Goal: Contribute content: Add original content to the website for others to see

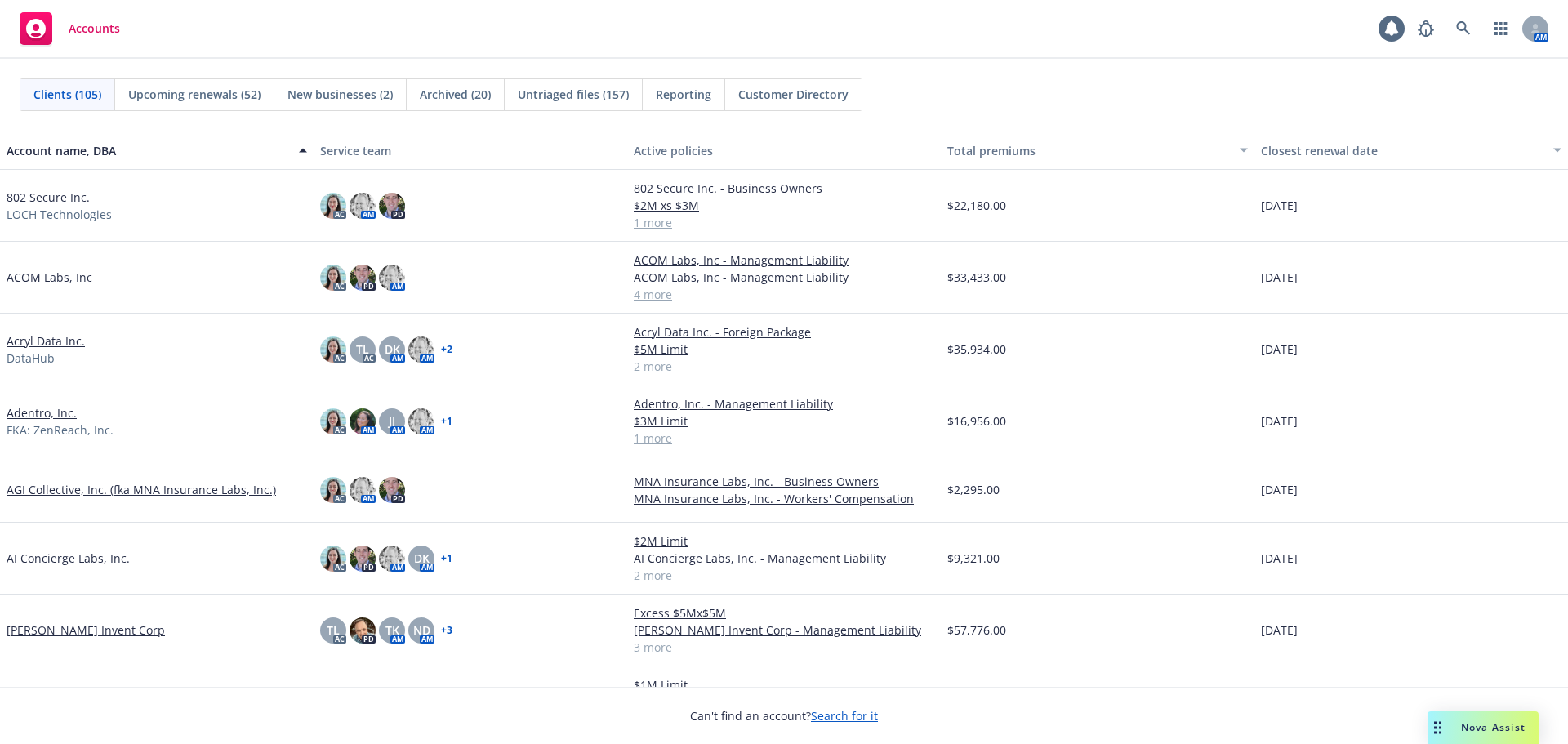
drag, startPoint x: 66, startPoint y: 194, endPoint x: 76, endPoint y: 195, distance: 10.0
click at [65, 194] on link "802 Secure Inc." at bounding box center [48, 197] width 84 height 17
drag, startPoint x: 56, startPoint y: 195, endPoint x: 111, endPoint y: 224, distance: 62.2
click at [55, 195] on link "802 Secure Inc." at bounding box center [48, 197] width 84 height 17
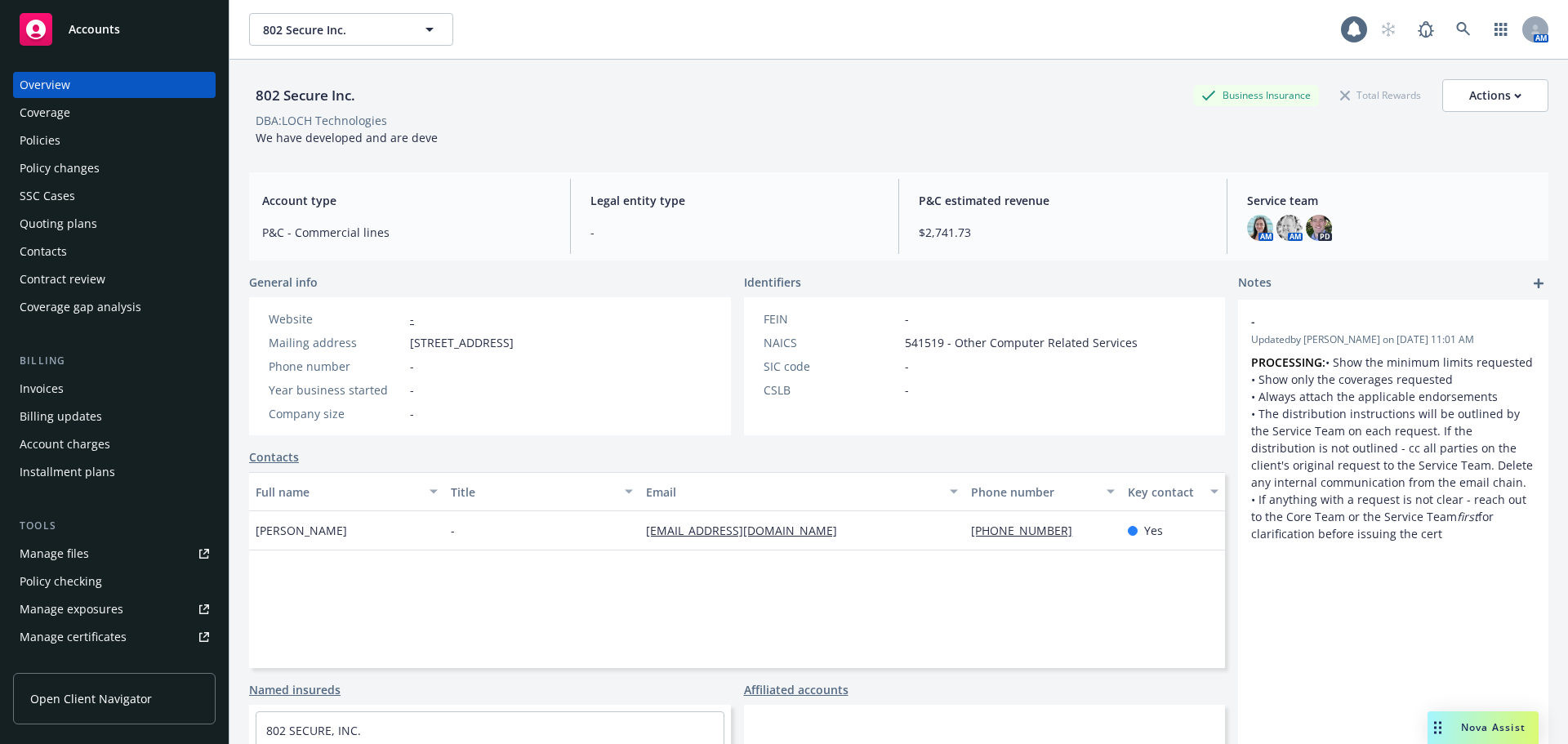
click at [70, 553] on div "Manage files" at bounding box center [54, 553] width 70 height 27
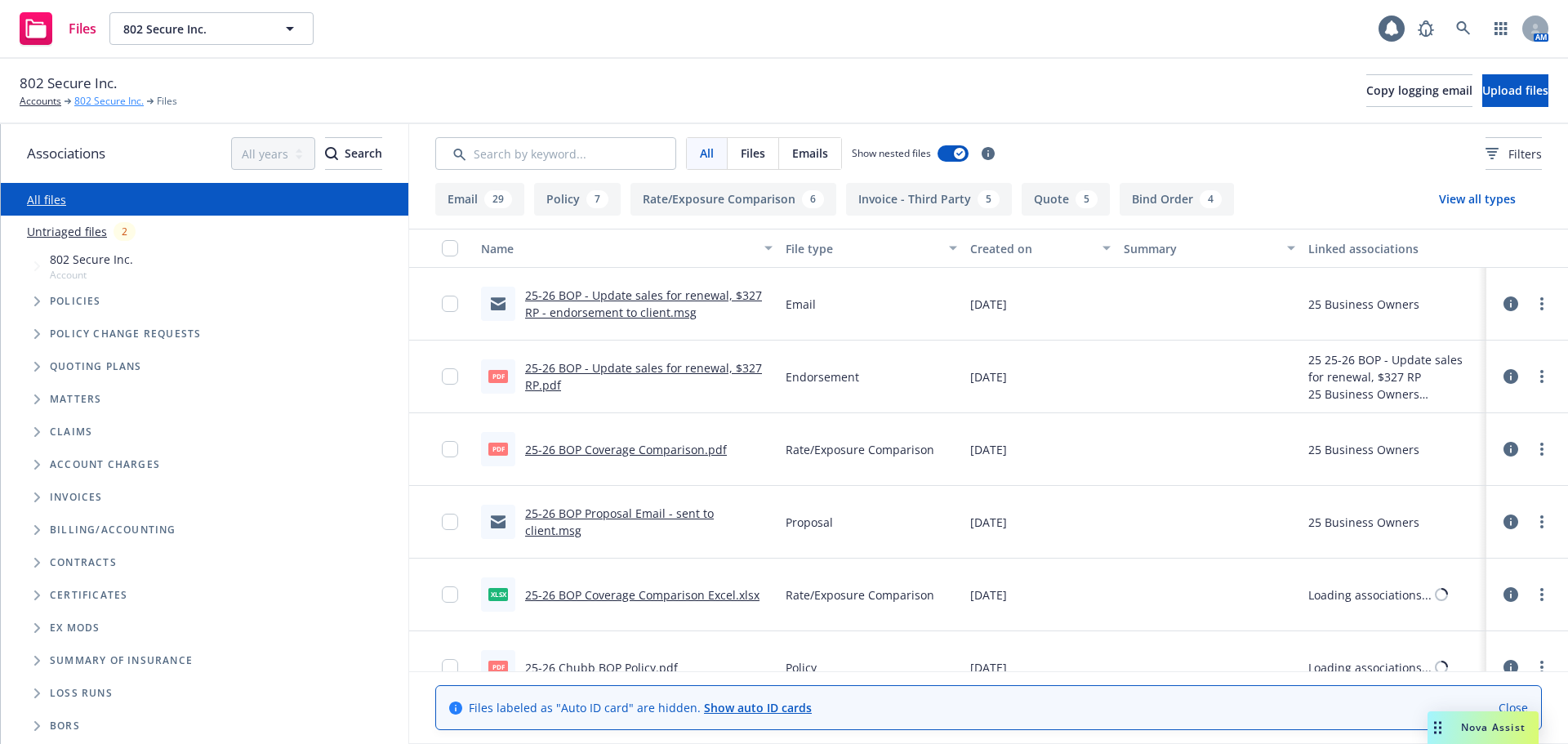
click at [114, 101] on link "802 Secure Inc." at bounding box center [109, 100] width 70 height 15
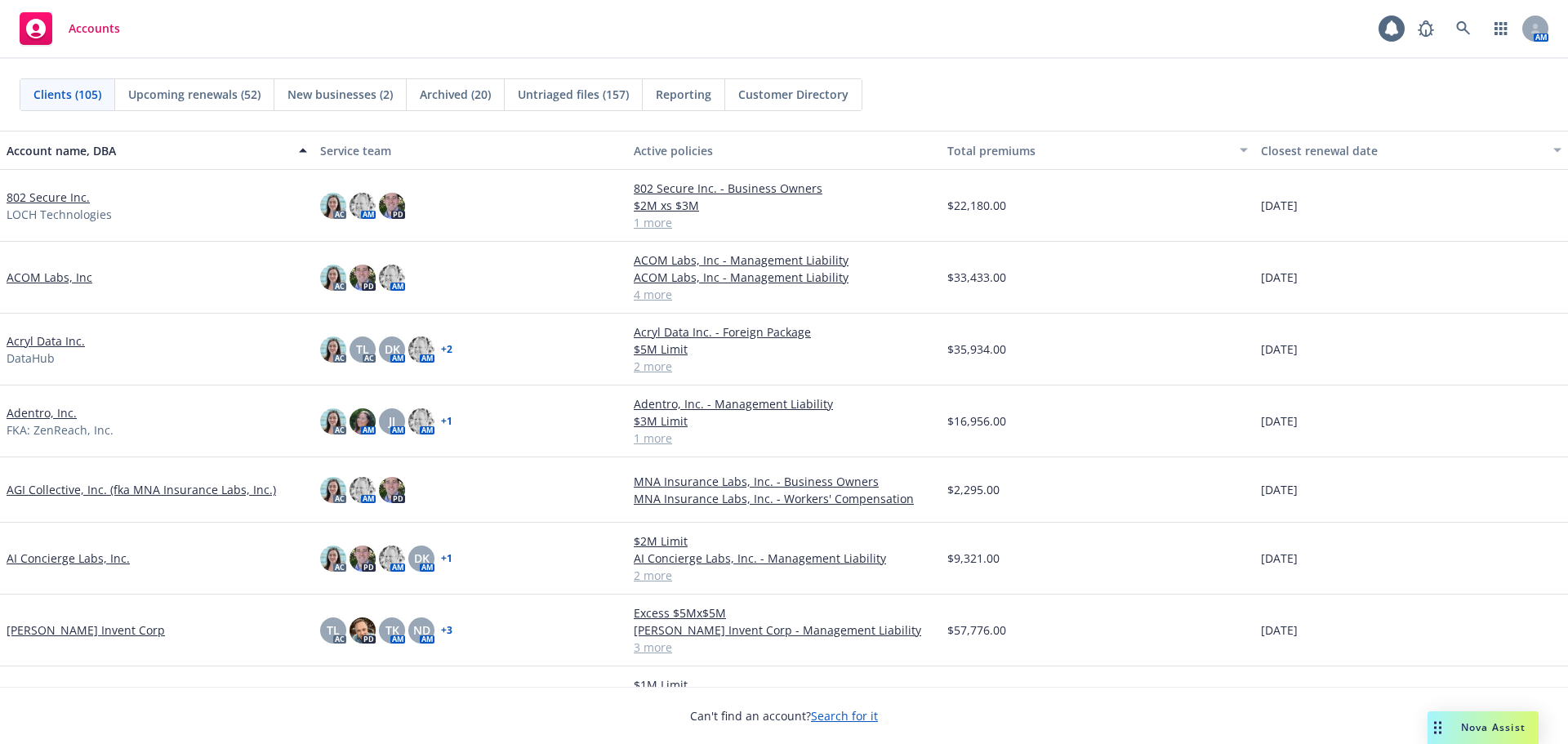
click at [50, 200] on link "802 Secure Inc." at bounding box center [48, 197] width 84 height 17
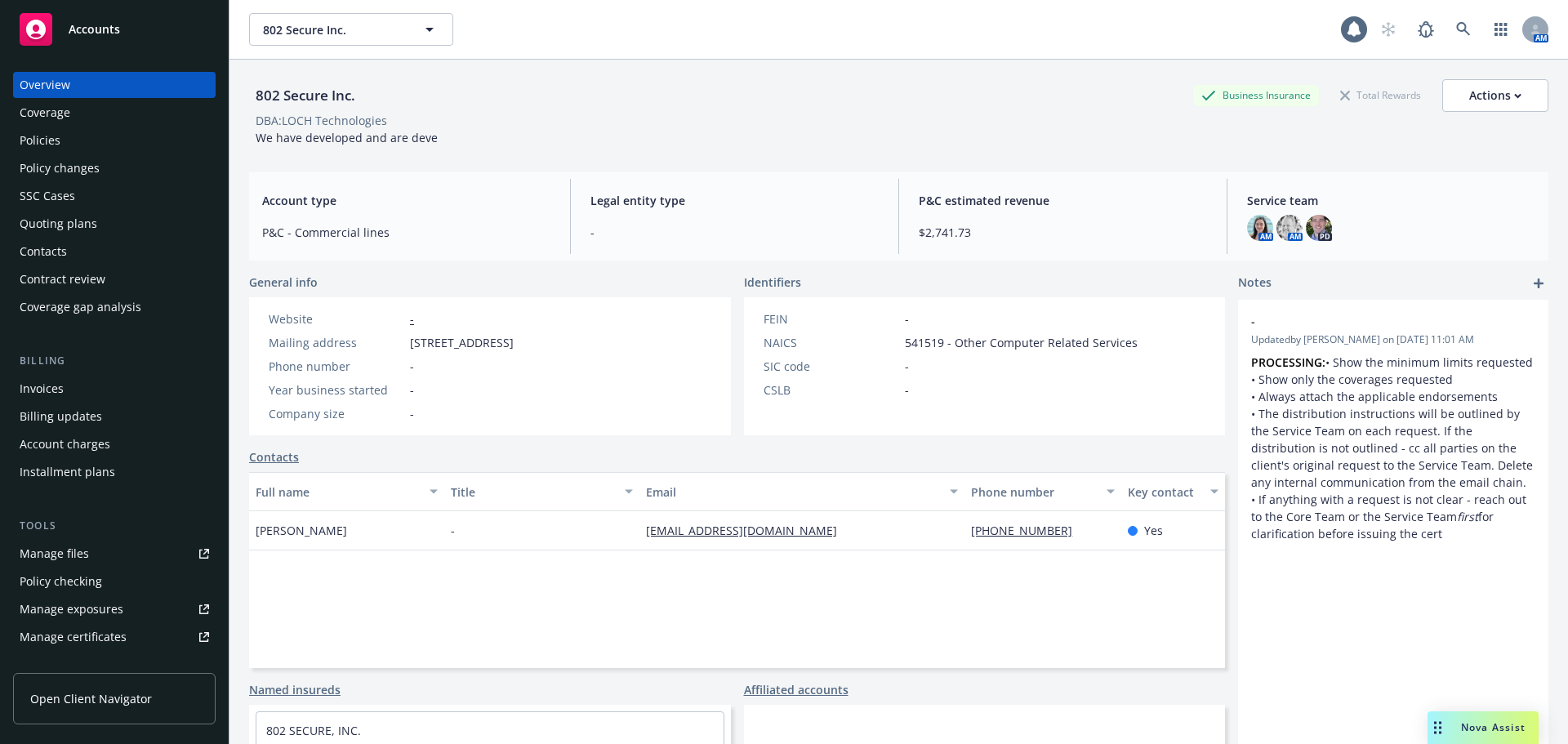
click at [93, 565] on link "Manage files" at bounding box center [114, 553] width 203 height 27
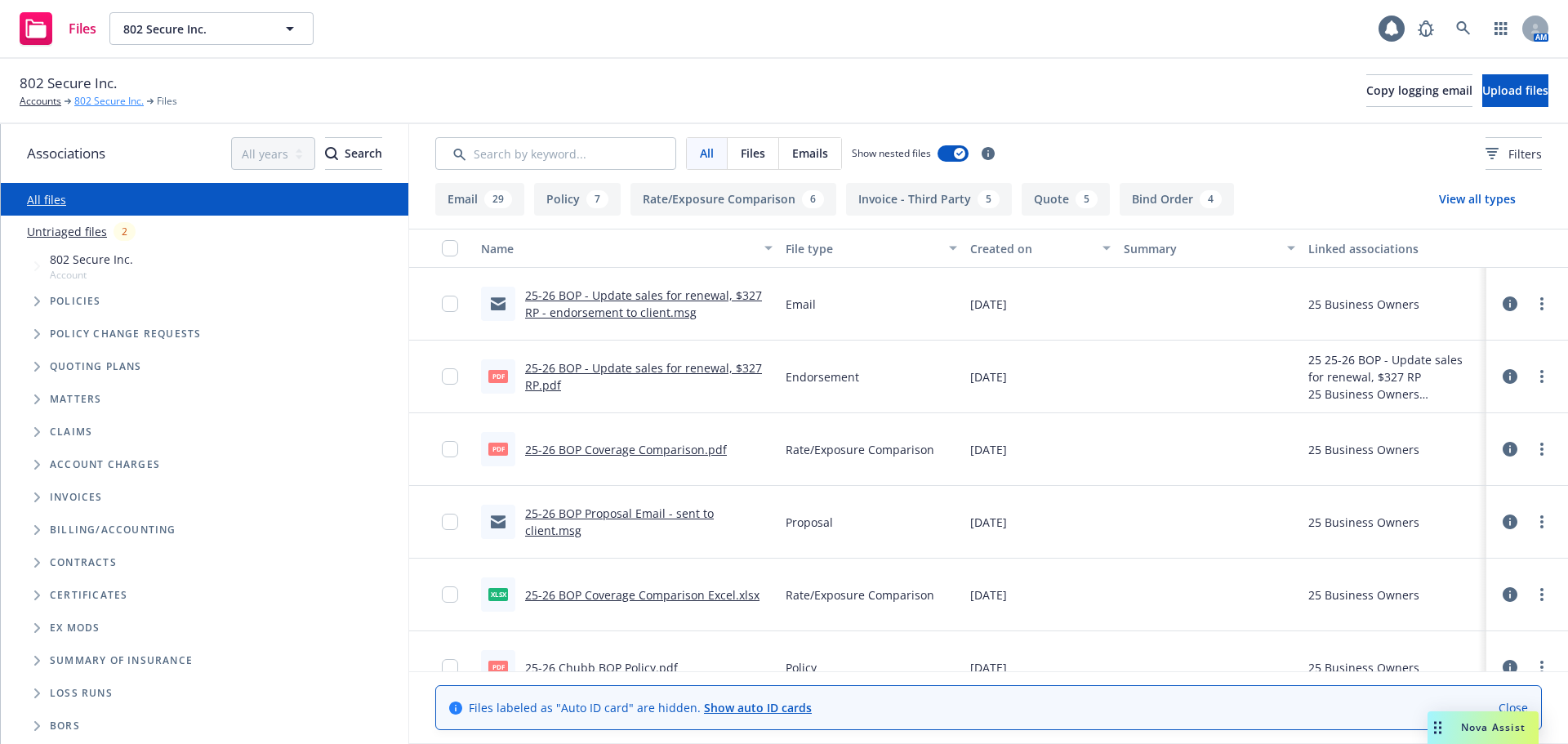
click at [119, 101] on link "802 Secure Inc." at bounding box center [109, 100] width 70 height 15
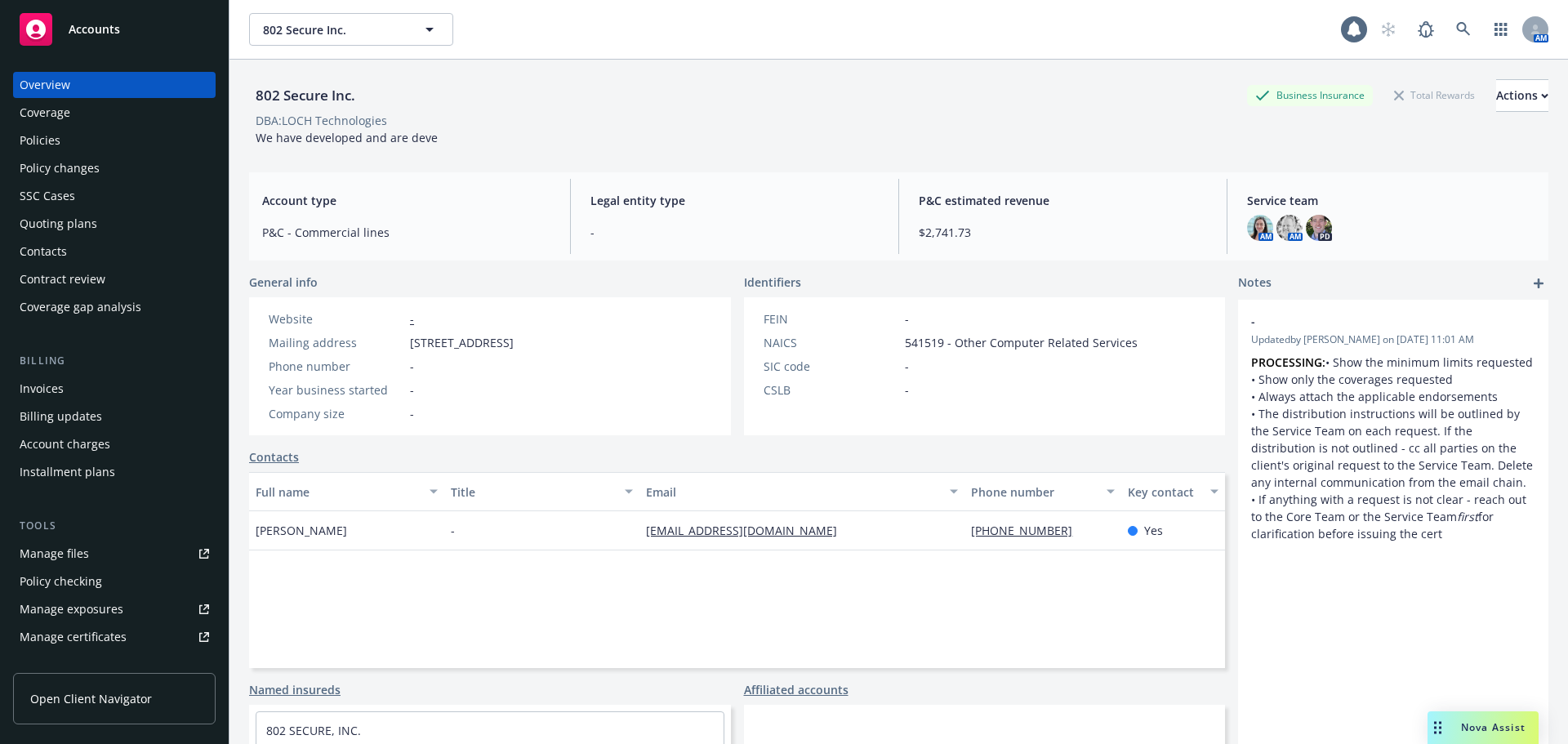
click at [102, 555] on link "Manage files" at bounding box center [114, 553] width 203 height 27
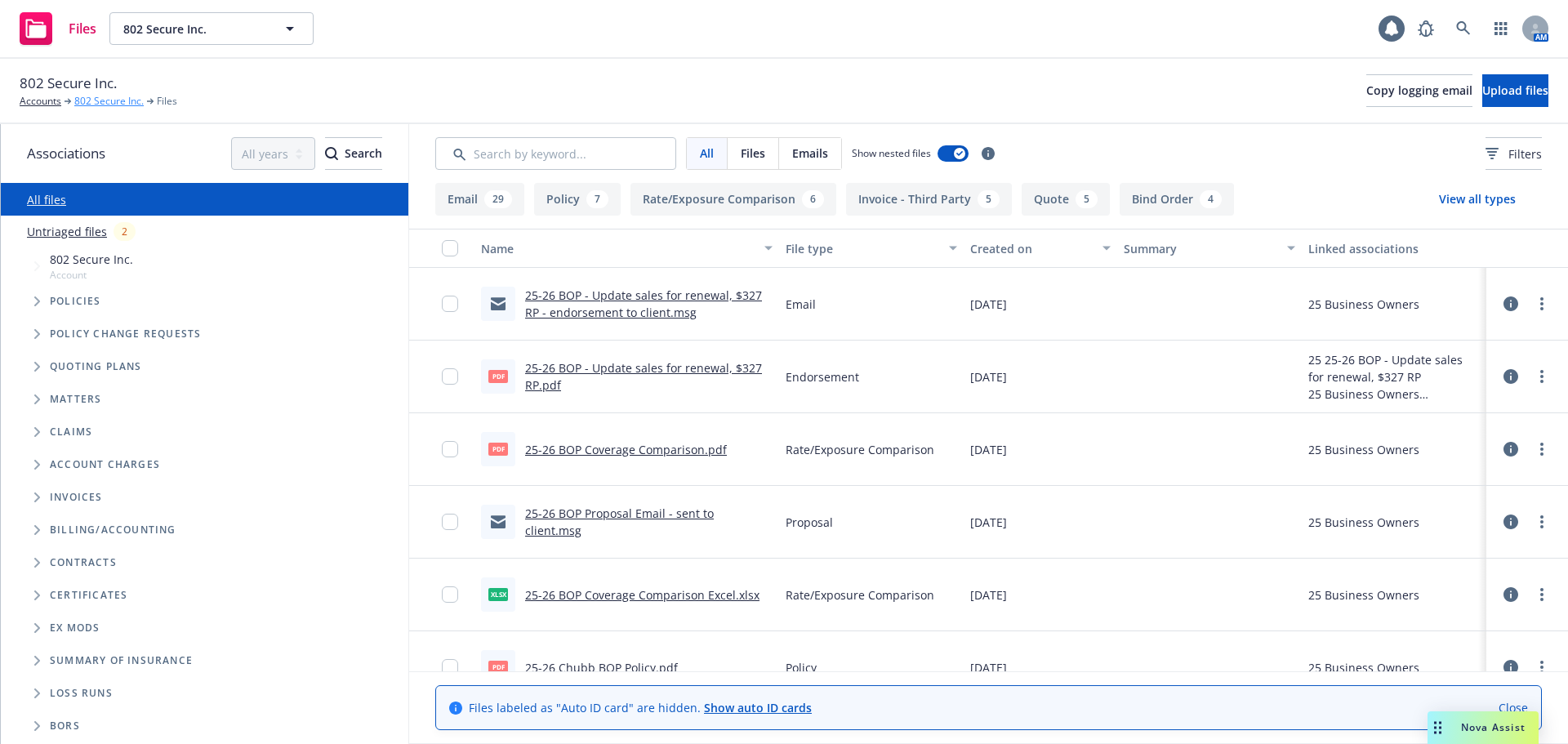
click at [98, 100] on link "802 Secure Inc." at bounding box center [109, 100] width 70 height 15
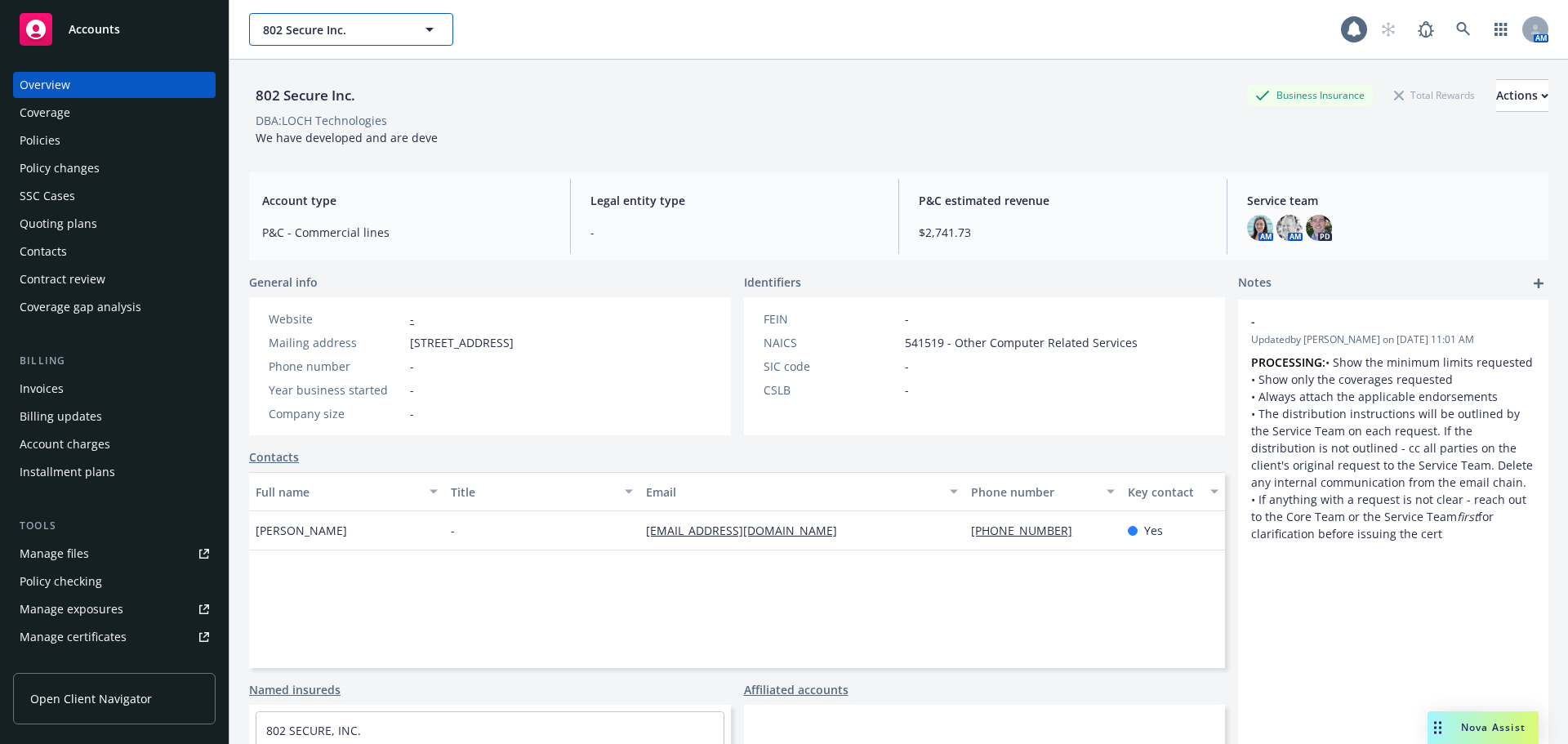
click at [293, 18] on button "802 Secure Inc." at bounding box center [351, 29] width 205 height 32
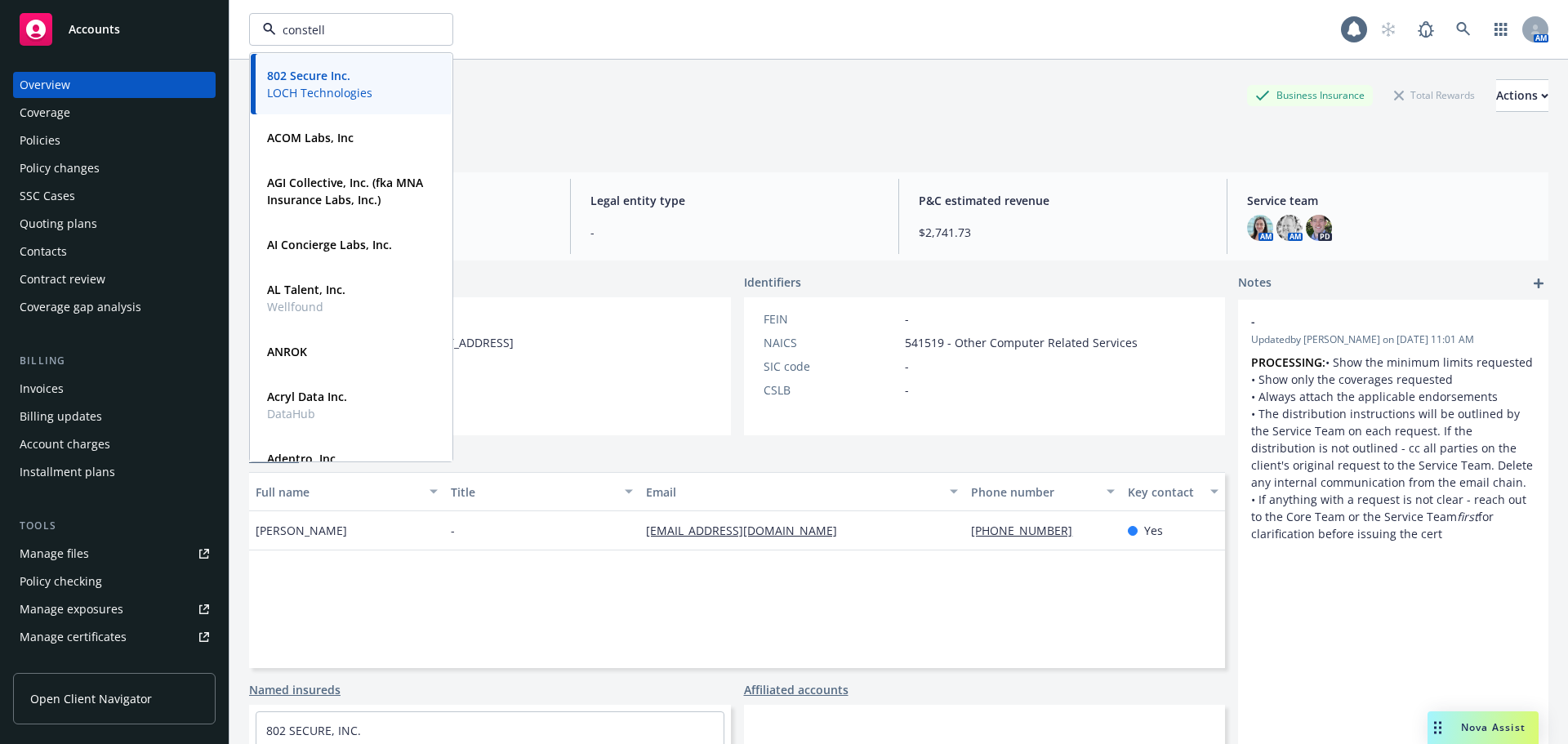
type input "constella"
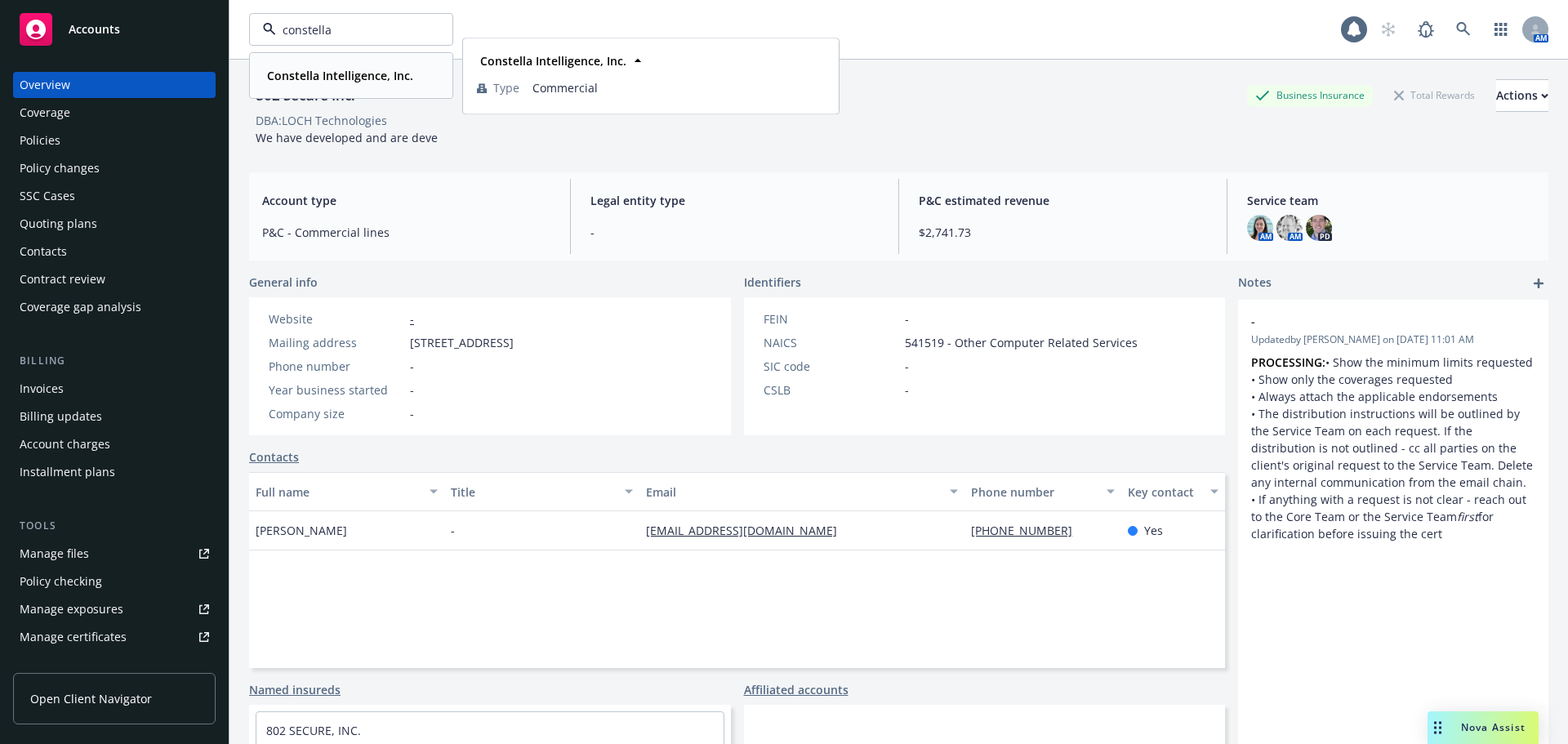
click at [329, 80] on strong "Constella Intelligence, Inc." at bounding box center [339, 76] width 147 height 16
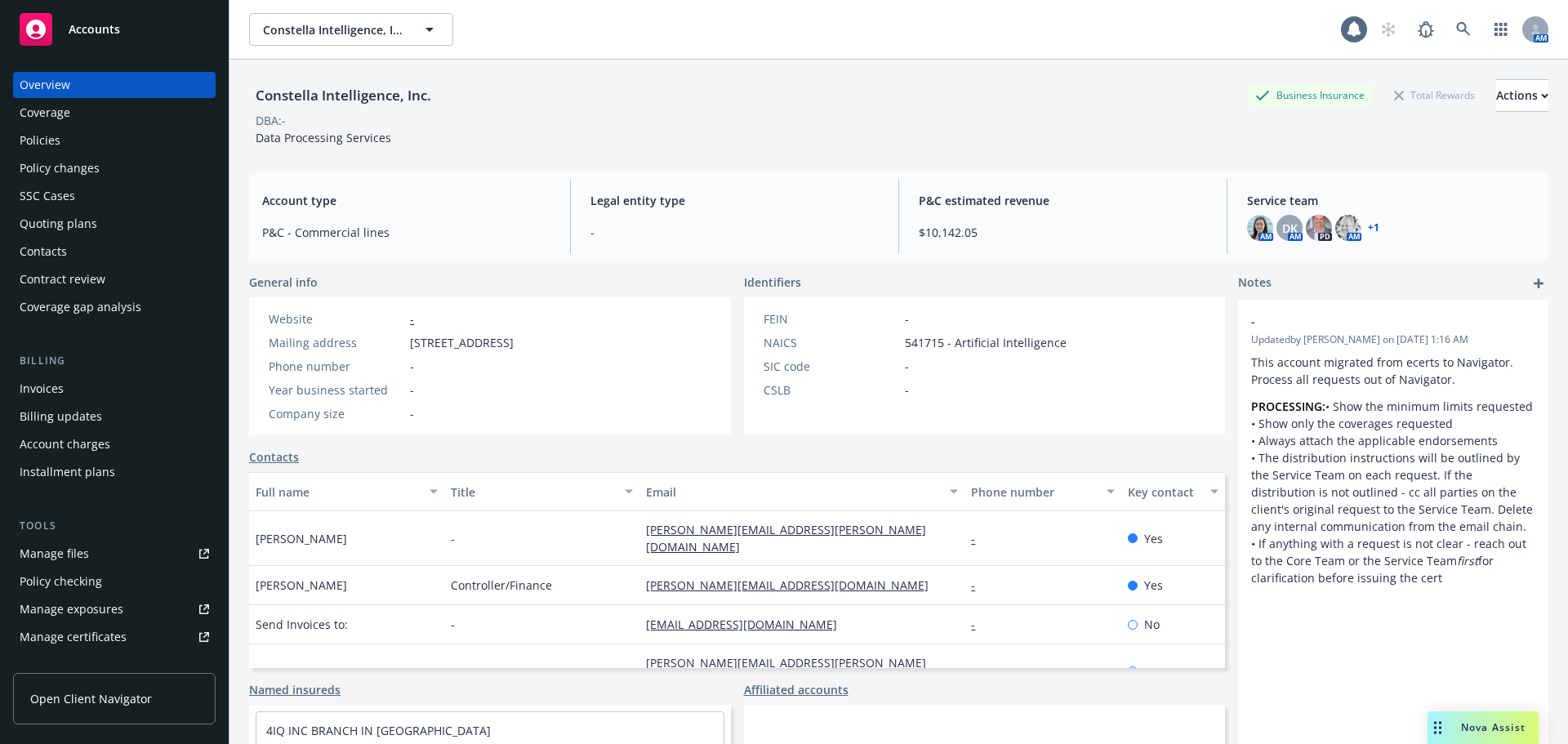
click at [102, 144] on div "Policies" at bounding box center [114, 140] width 190 height 27
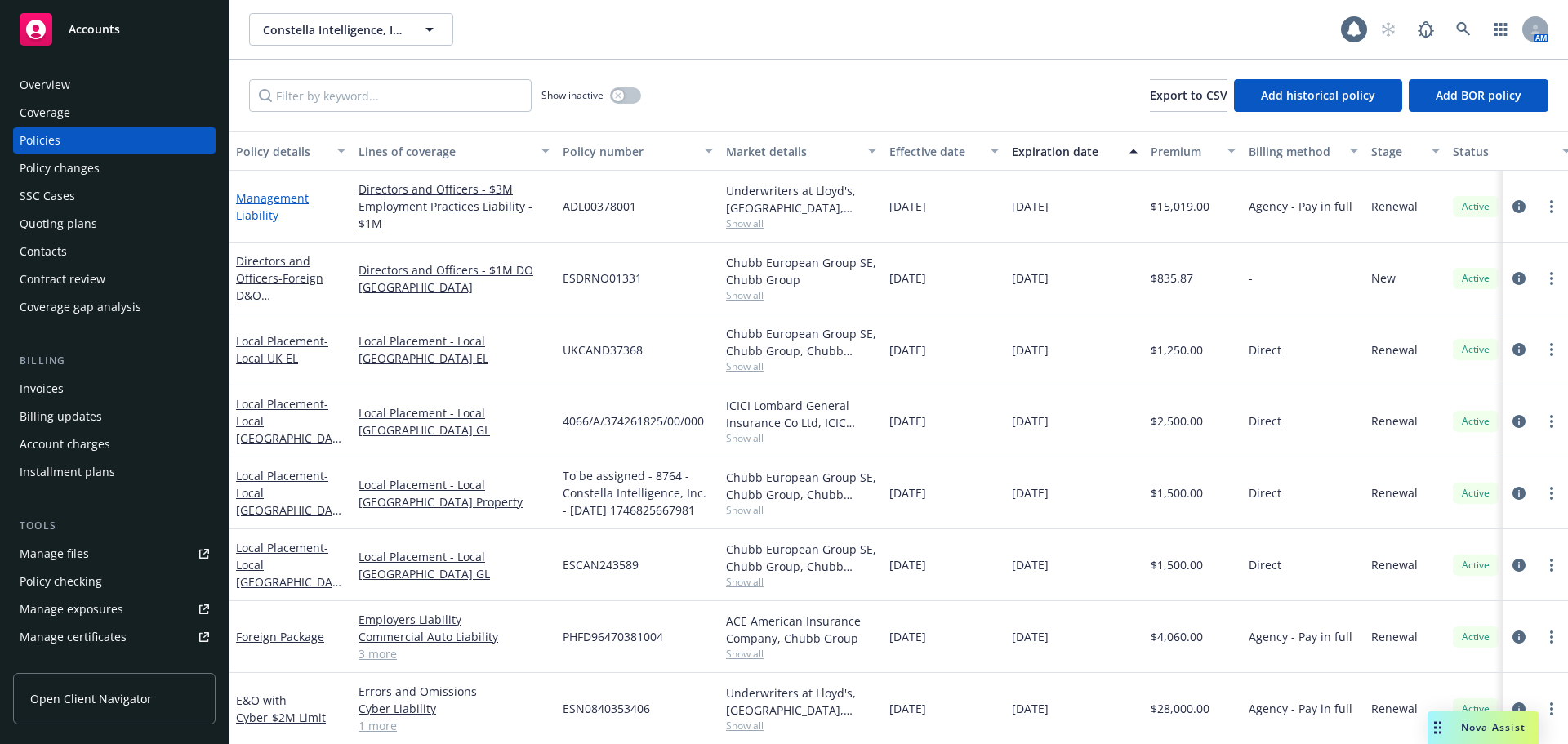
click at [259, 214] on link "Management Liability" at bounding box center [272, 206] width 73 height 32
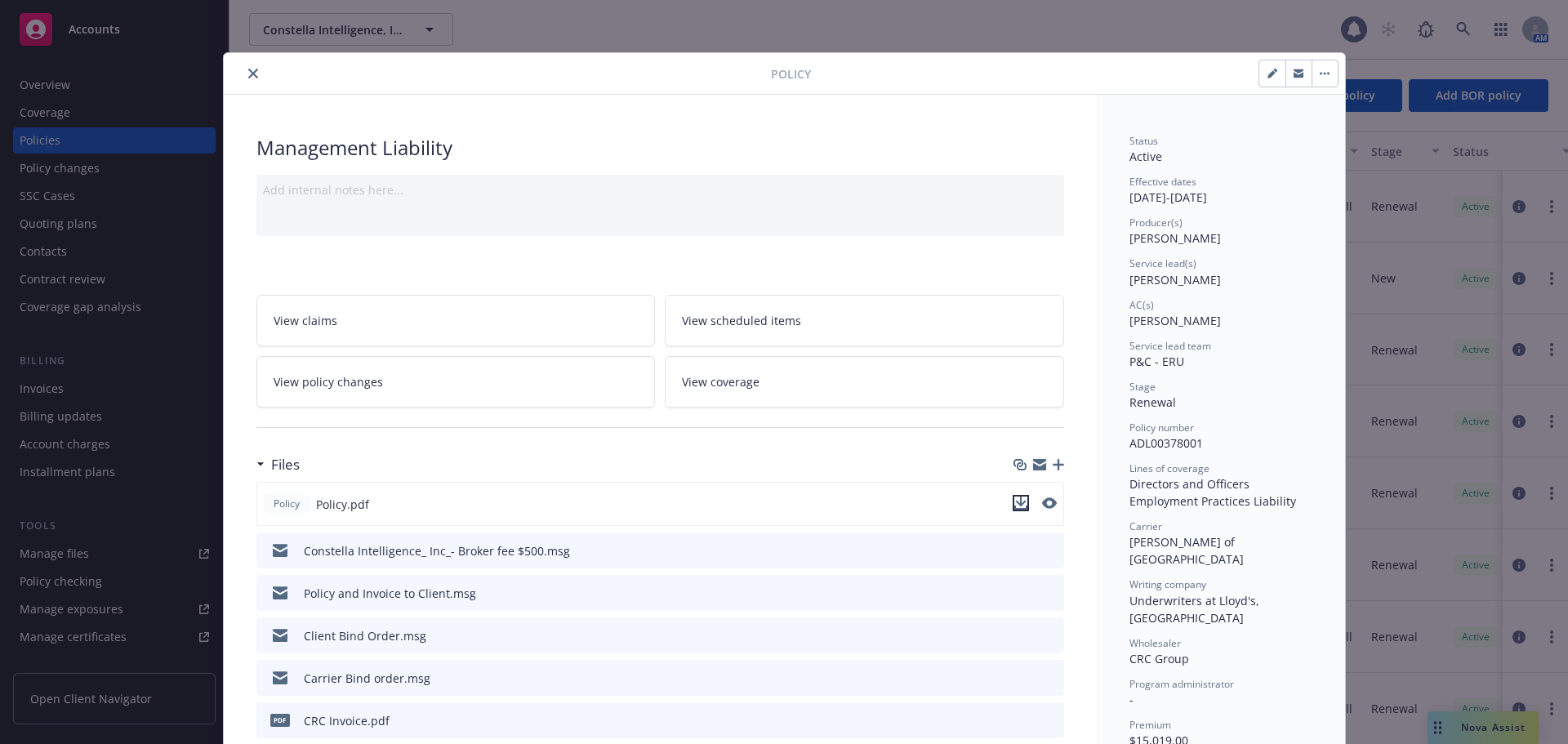
click at [1016, 504] on icon "download file" at bounding box center [1020, 502] width 11 height 10
click at [248, 75] on icon "close" at bounding box center [253, 74] width 10 height 10
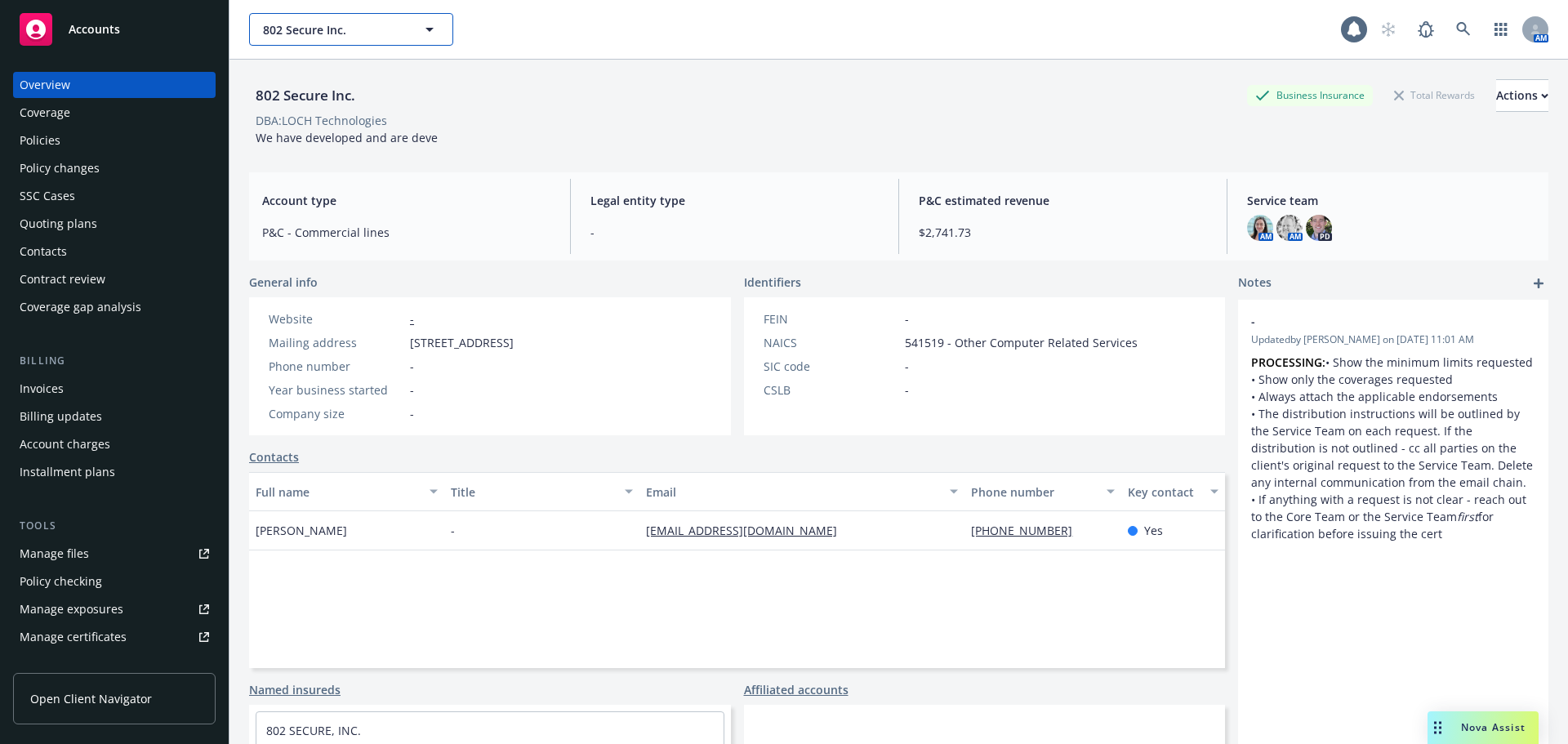
click at [317, 27] on span "802 Secure Inc." at bounding box center [333, 30] width 142 height 17
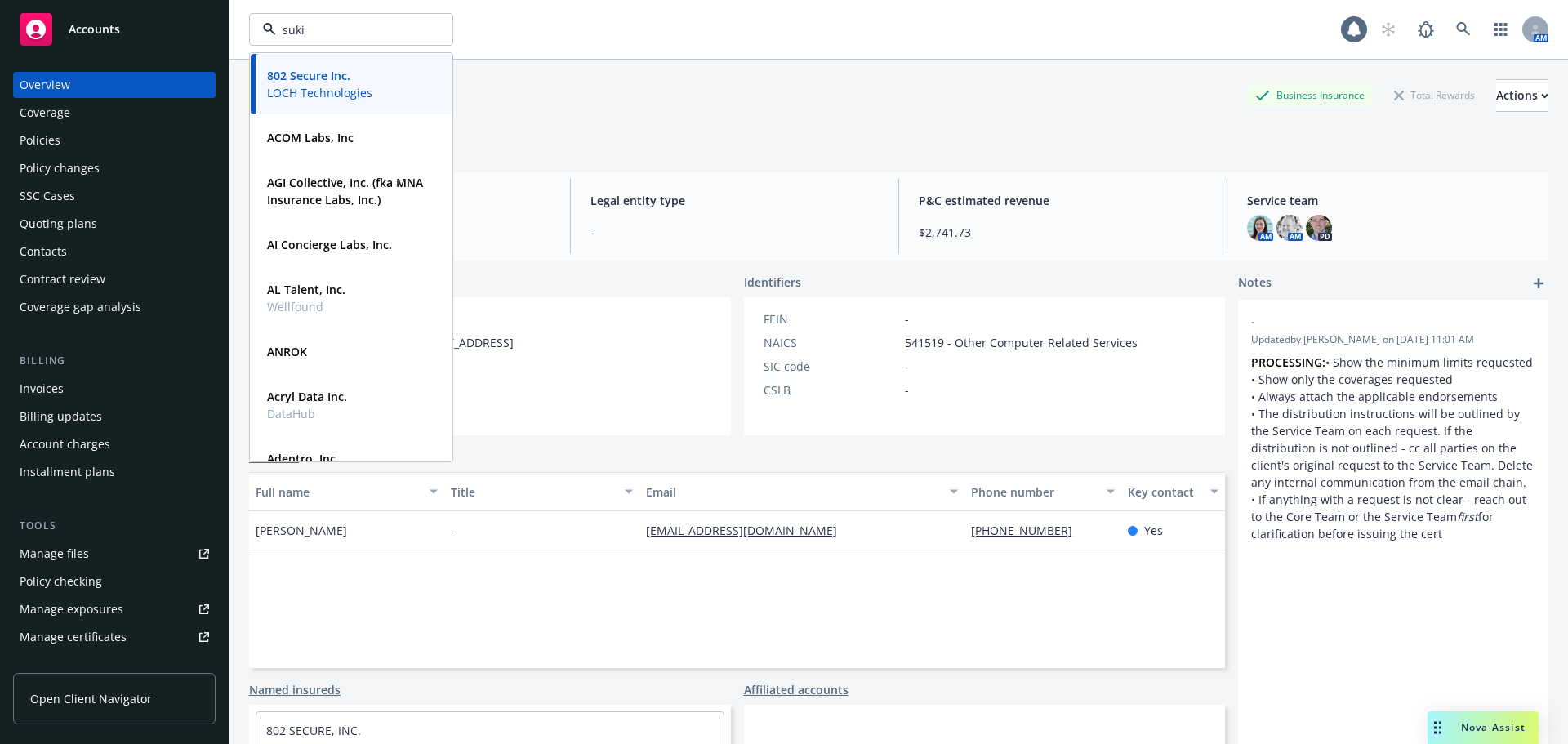
type input "suki"
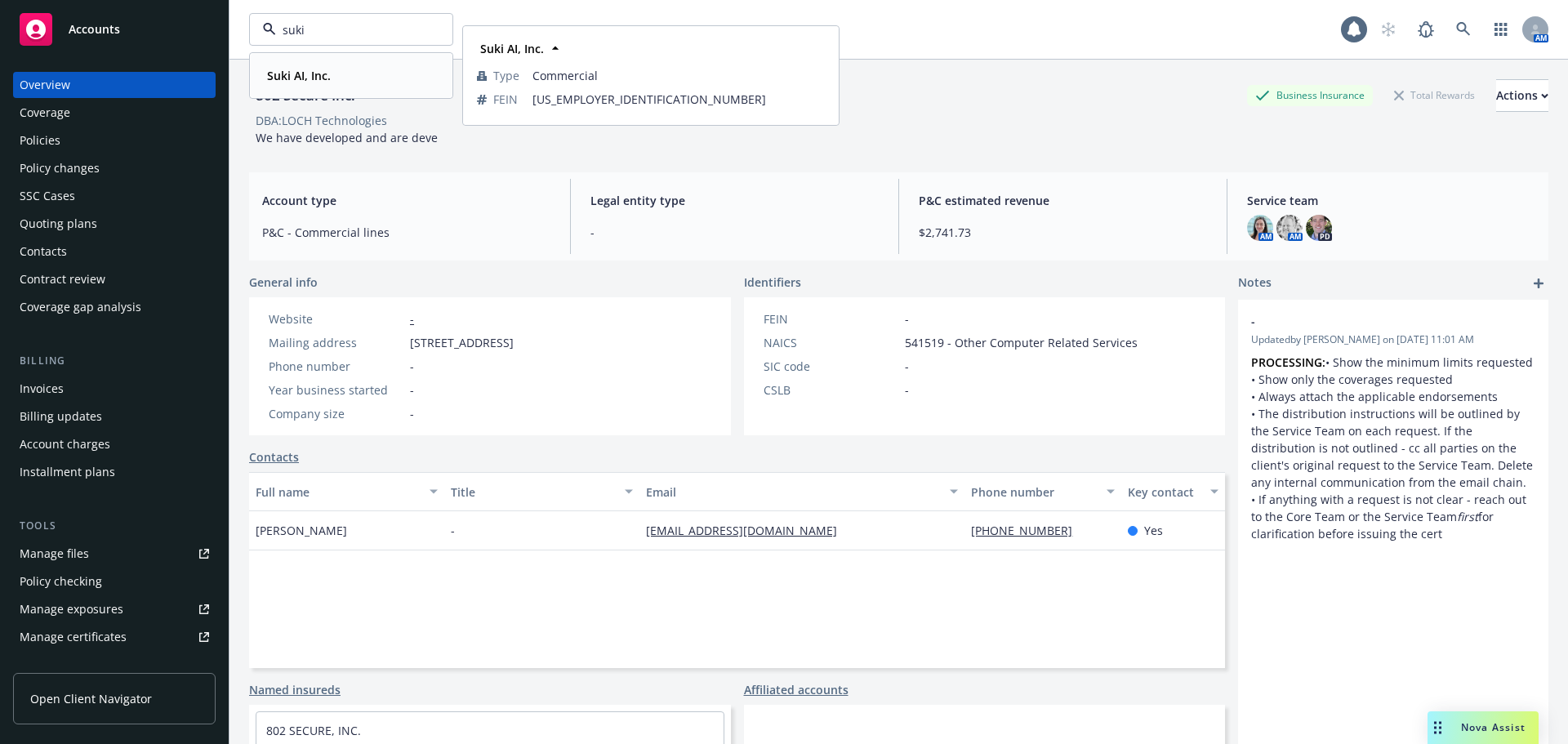
click at [294, 80] on strong "Suki AI, Inc." at bounding box center [298, 76] width 64 height 16
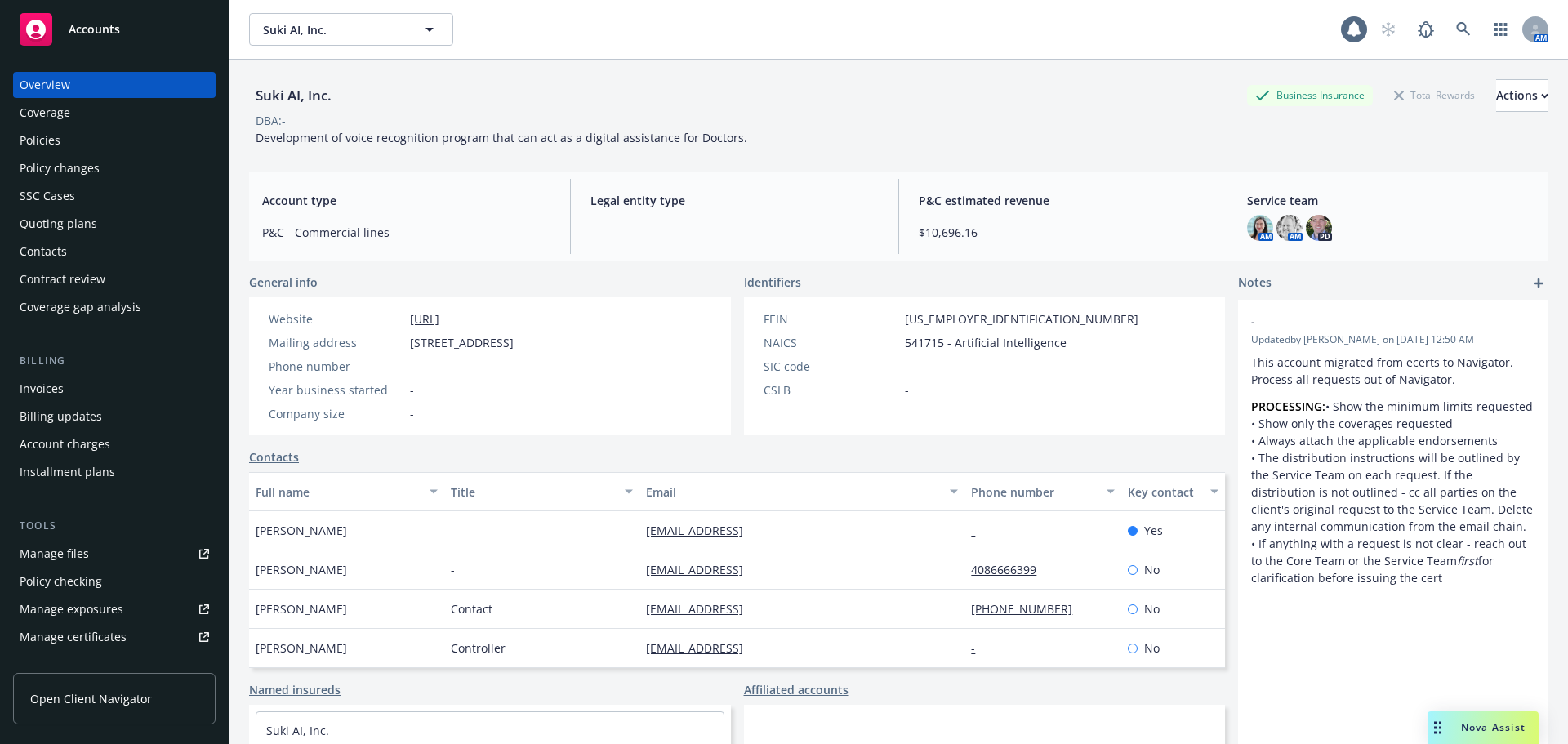
click at [94, 140] on div "Policies" at bounding box center [114, 140] width 190 height 27
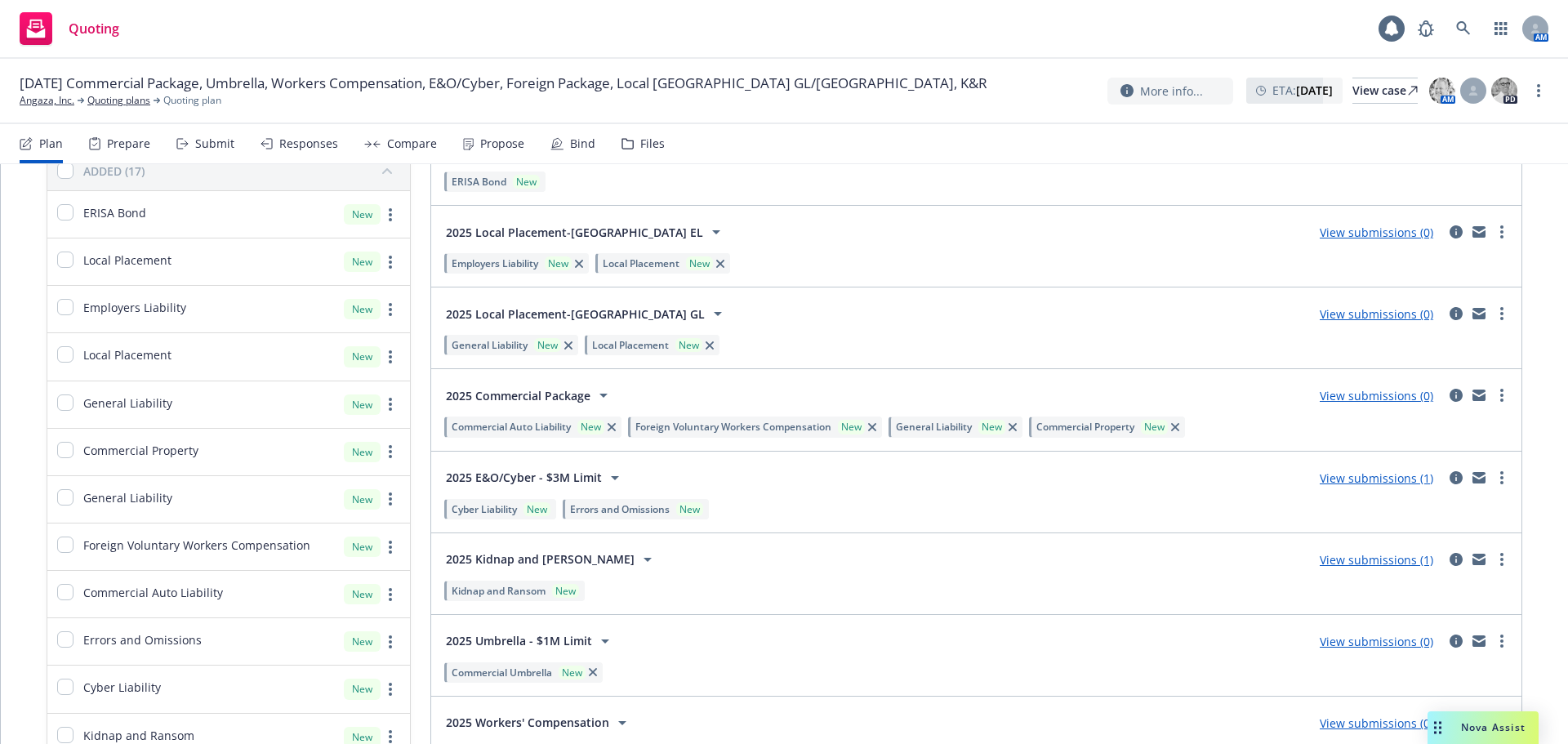
scroll to position [245, 0]
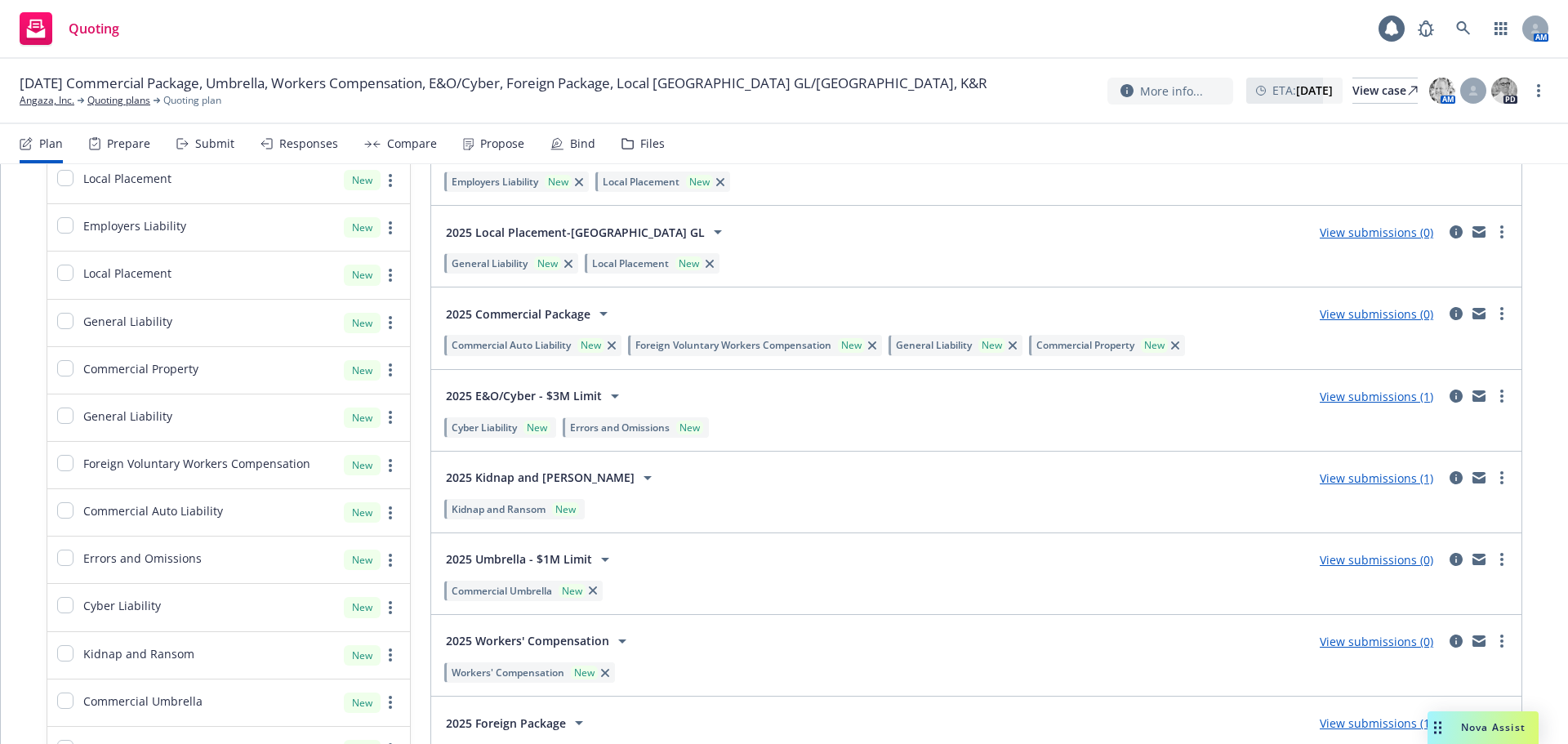
click at [1338, 477] on link "View submissions (1)" at bounding box center [1375, 478] width 113 height 16
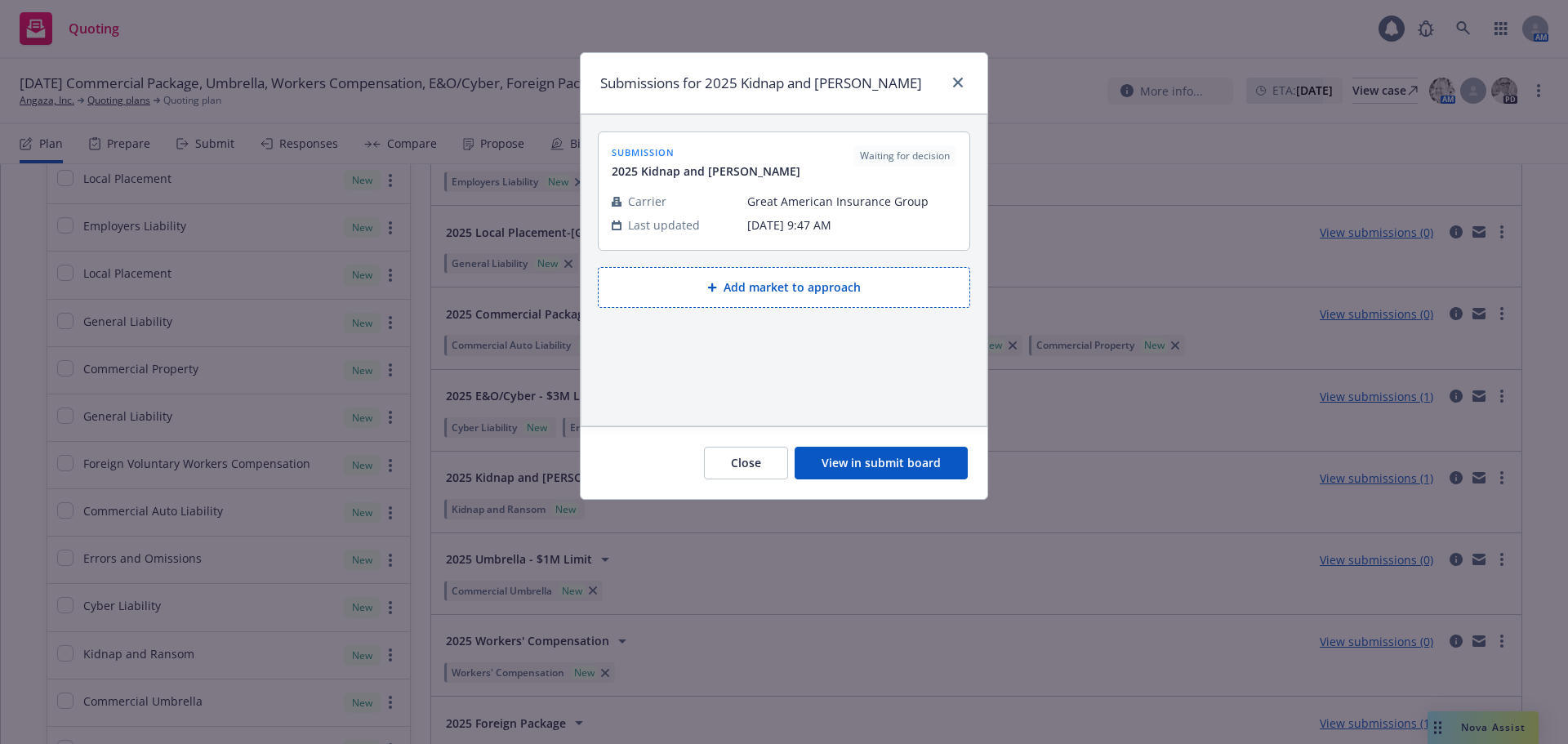
click at [912, 459] on button "View in submit board" at bounding box center [881, 463] width 173 height 32
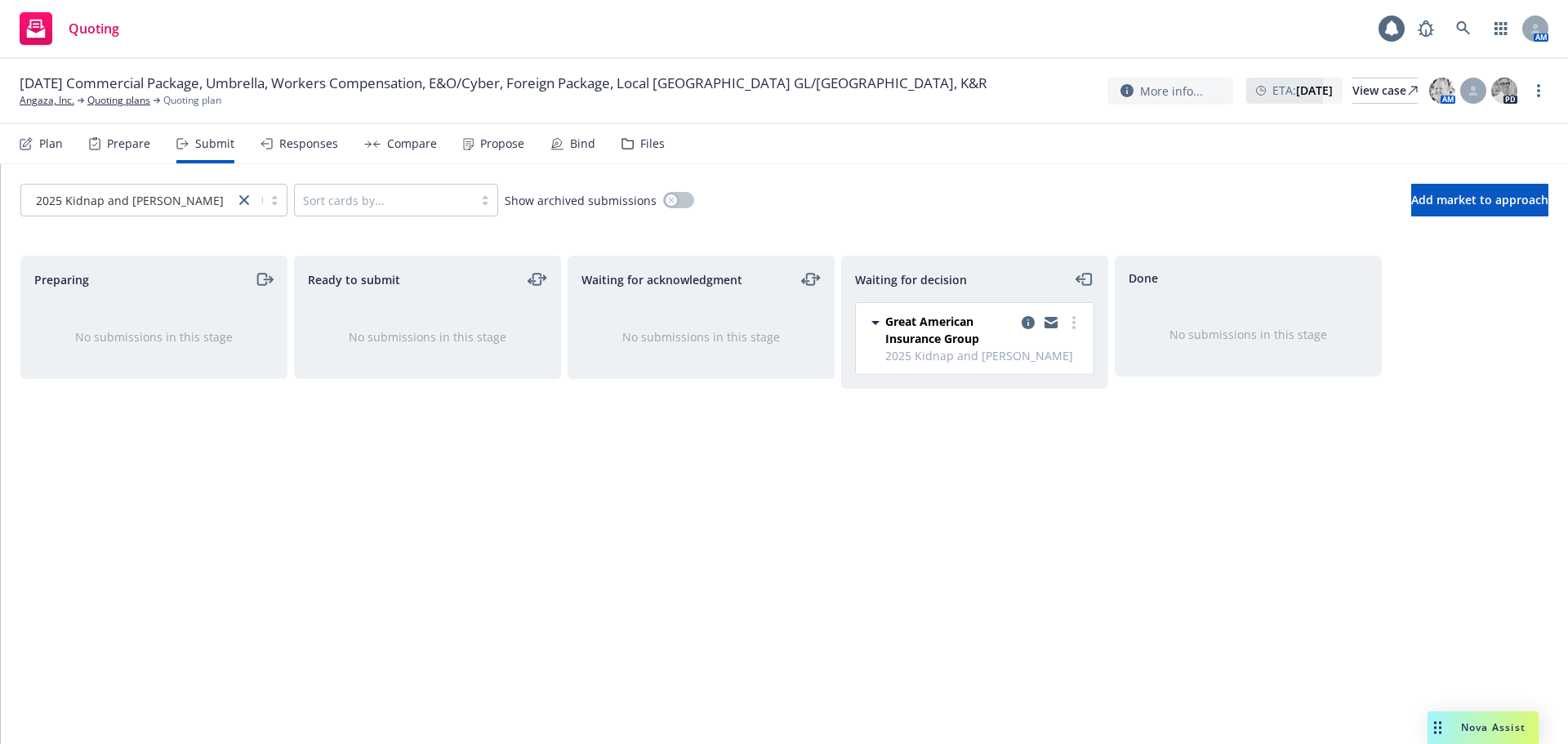
click at [652, 149] on div "Files" at bounding box center [652, 143] width 25 height 13
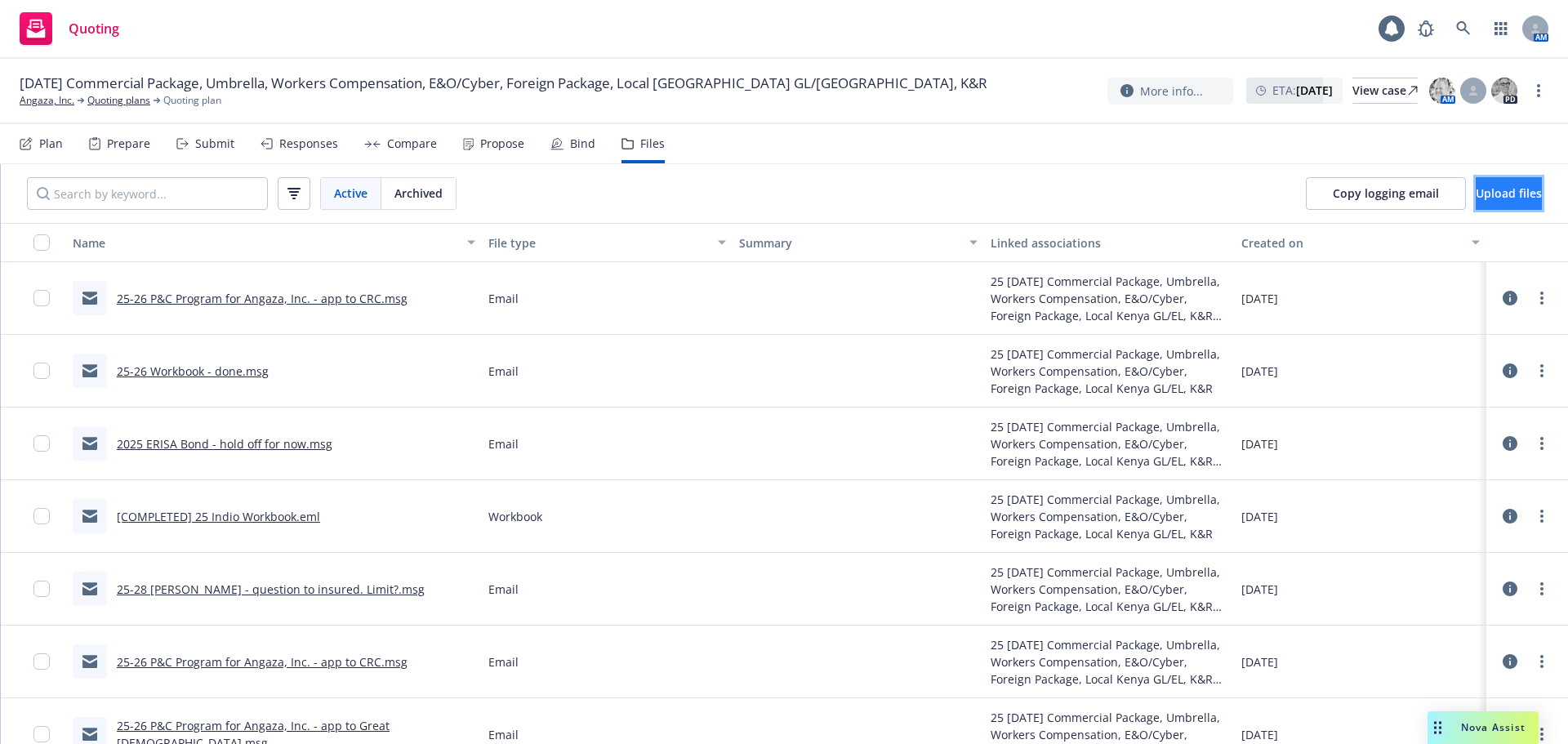
click at [1476, 200] on span "Upload files" at bounding box center [1508, 193] width 66 height 16
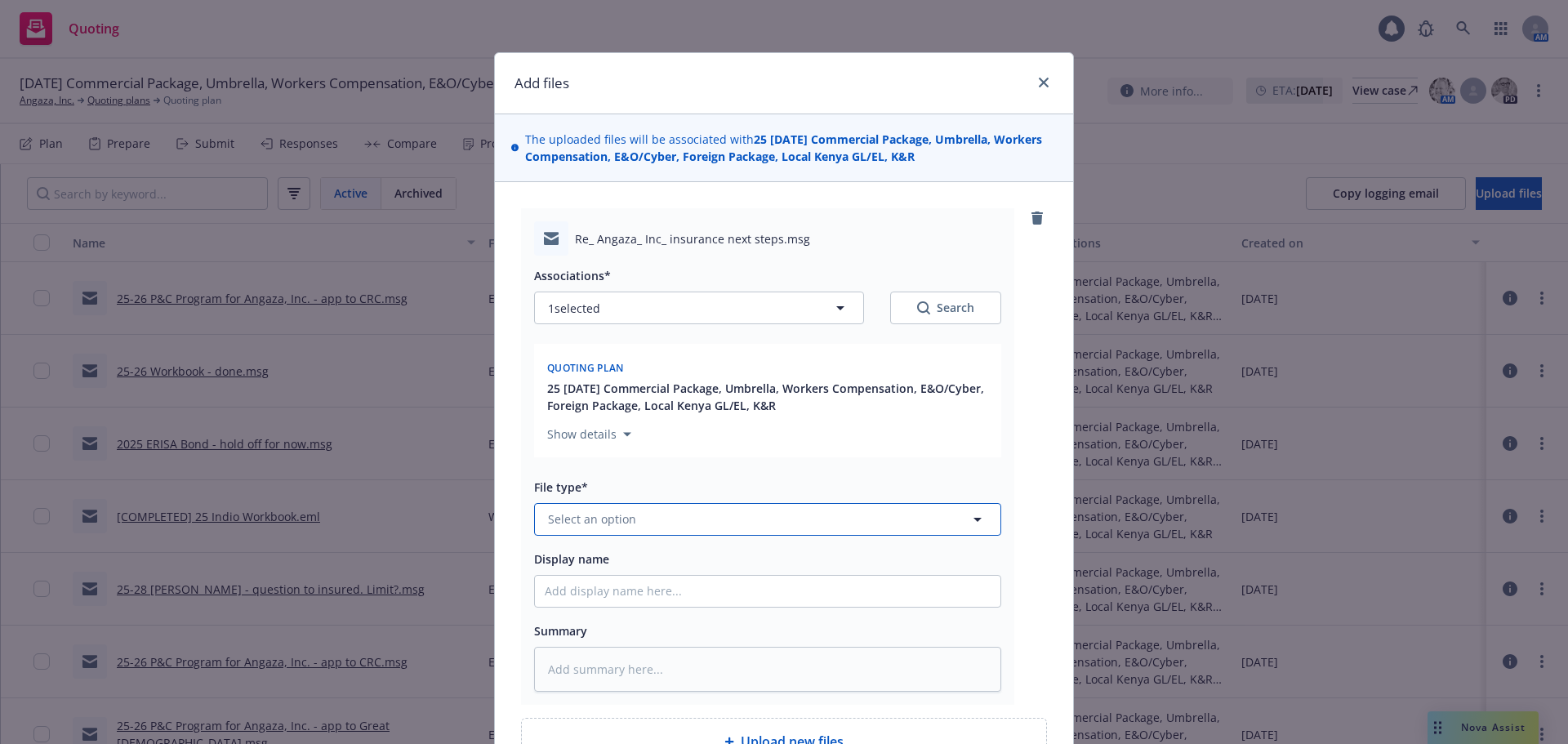
click at [628, 522] on button "Select an option" at bounding box center [767, 519] width 467 height 32
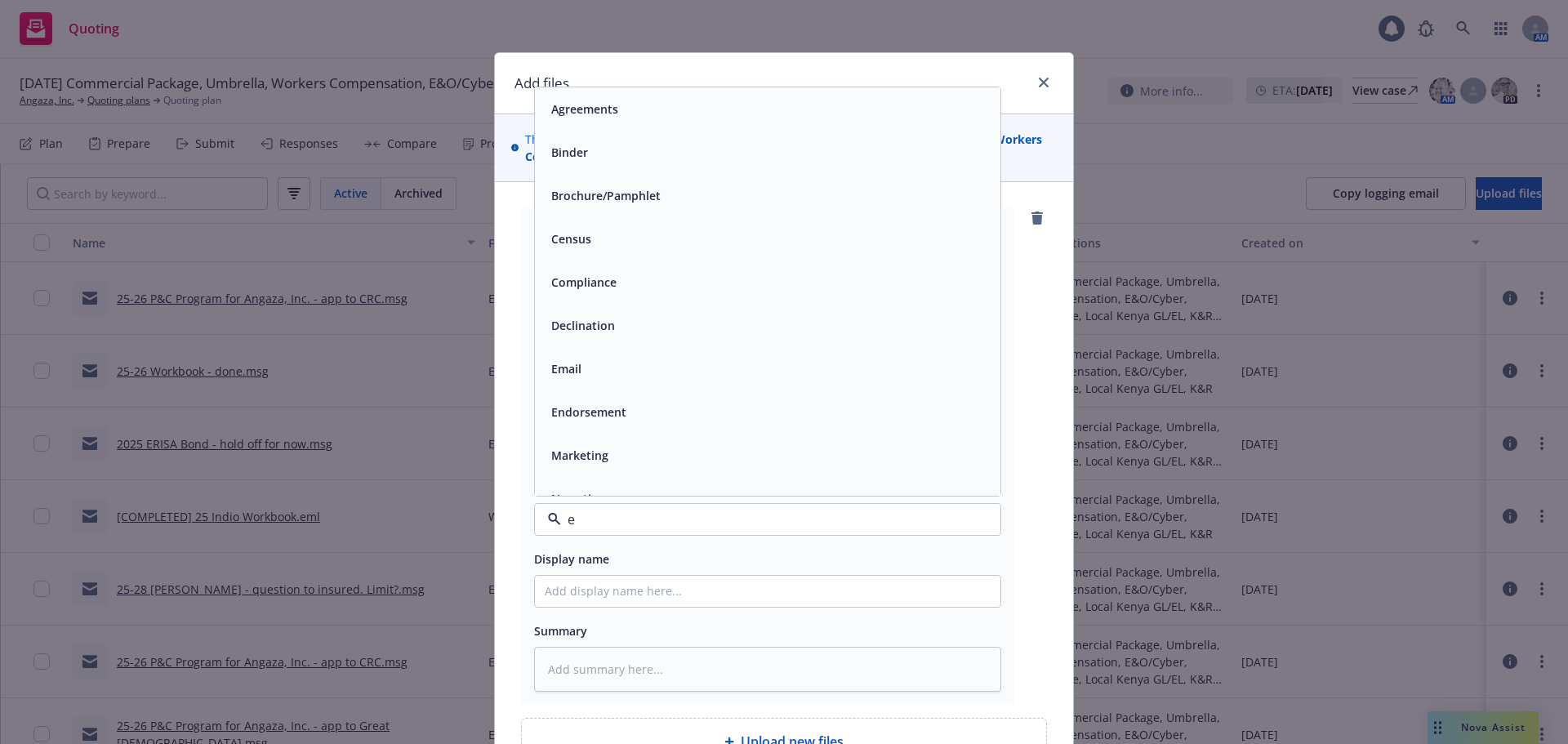
type input "em"
click at [675, 155] on div "Email" at bounding box center [767, 153] width 446 height 24
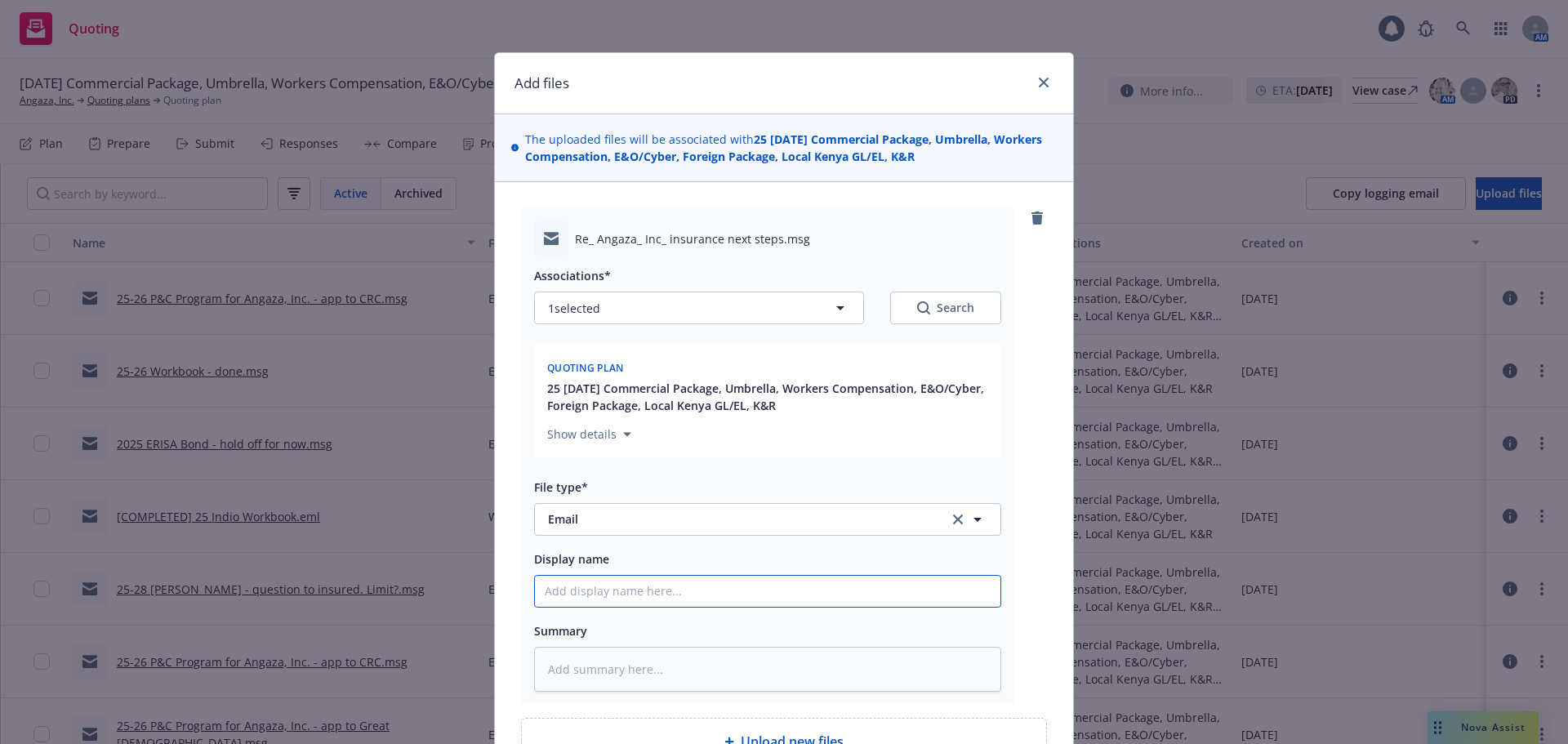
click at [620, 593] on input "Display name" at bounding box center [767, 591] width 465 height 31
type textarea "x"
type input "0"
type textarea "x"
type input "09"
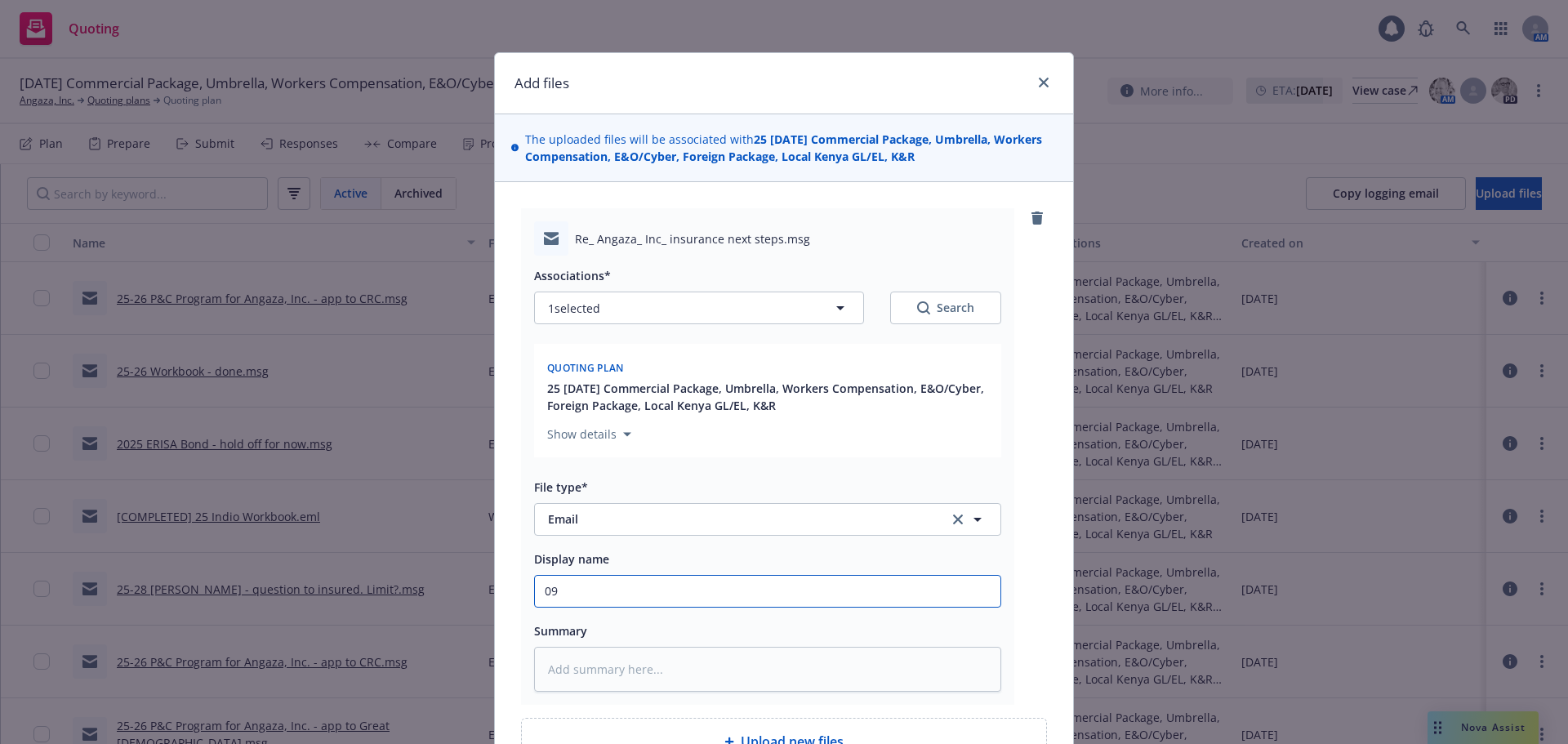
type textarea "x"
type input "09/"
type textarea "x"
type input "09/1"
type textarea "x"
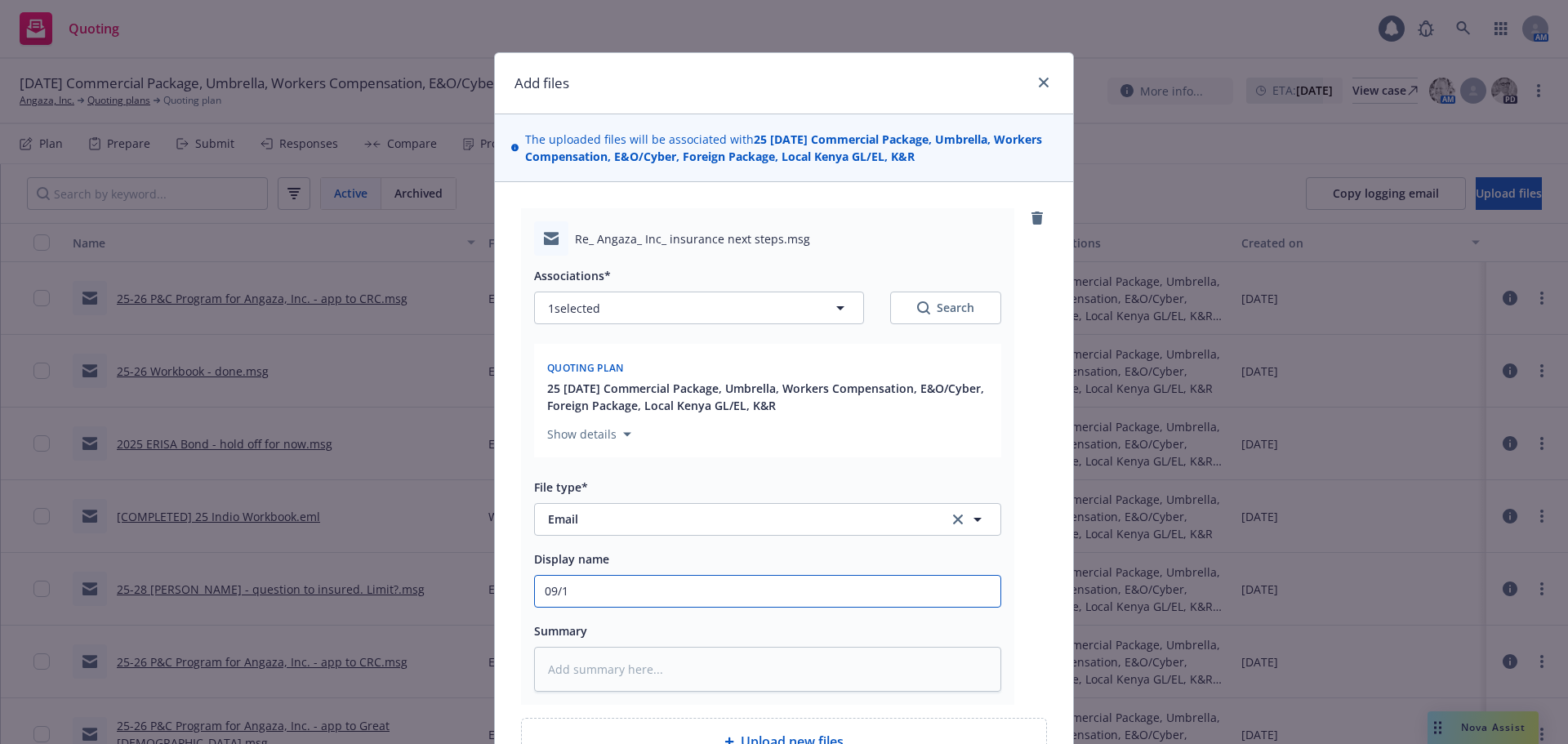
type input "09/17"
type textarea "x"
type input "09/17/"
type textarea "x"
type input "09/17/2"
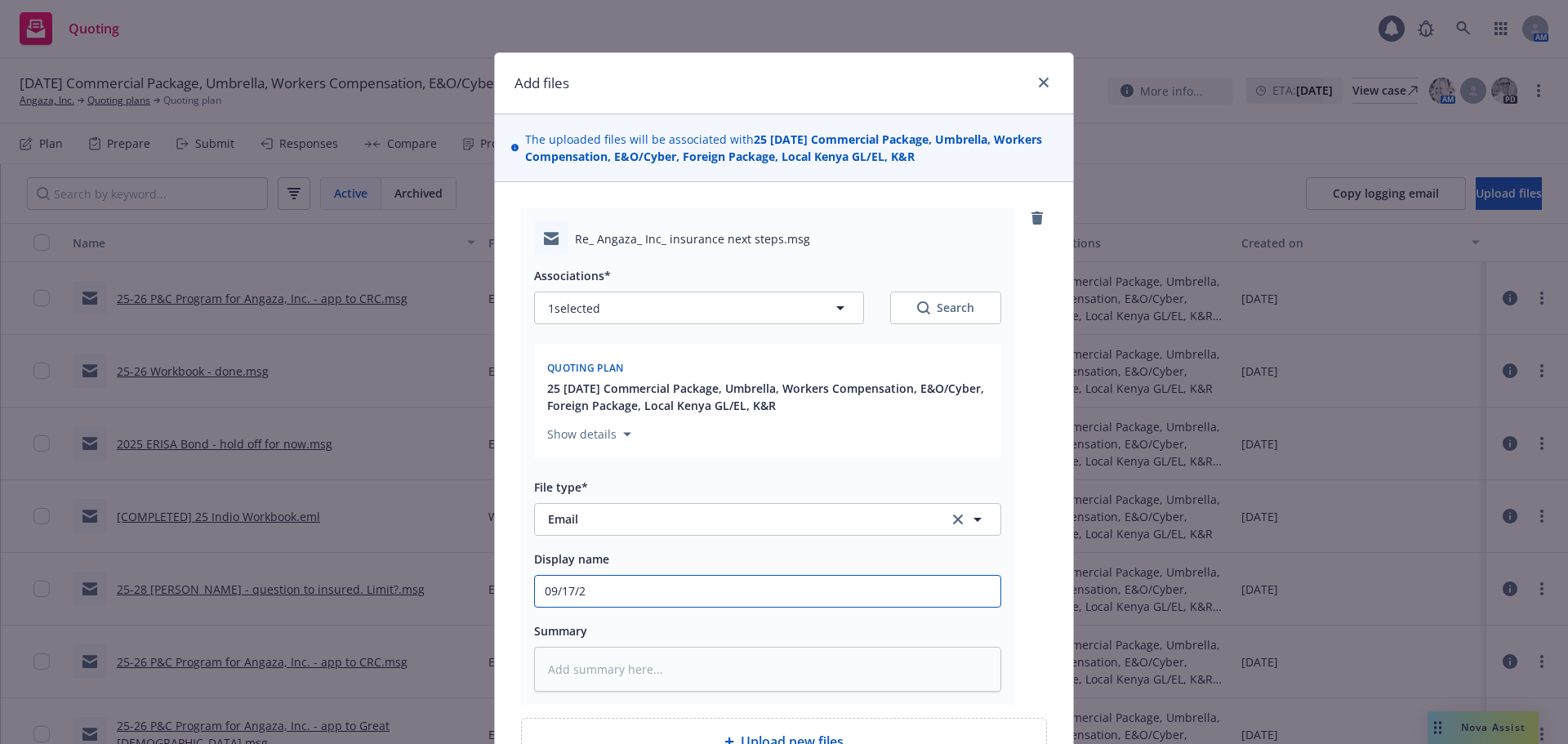
type textarea "x"
type input "09/17/25"
type textarea "x"
type input "09/17/25"
type textarea "x"
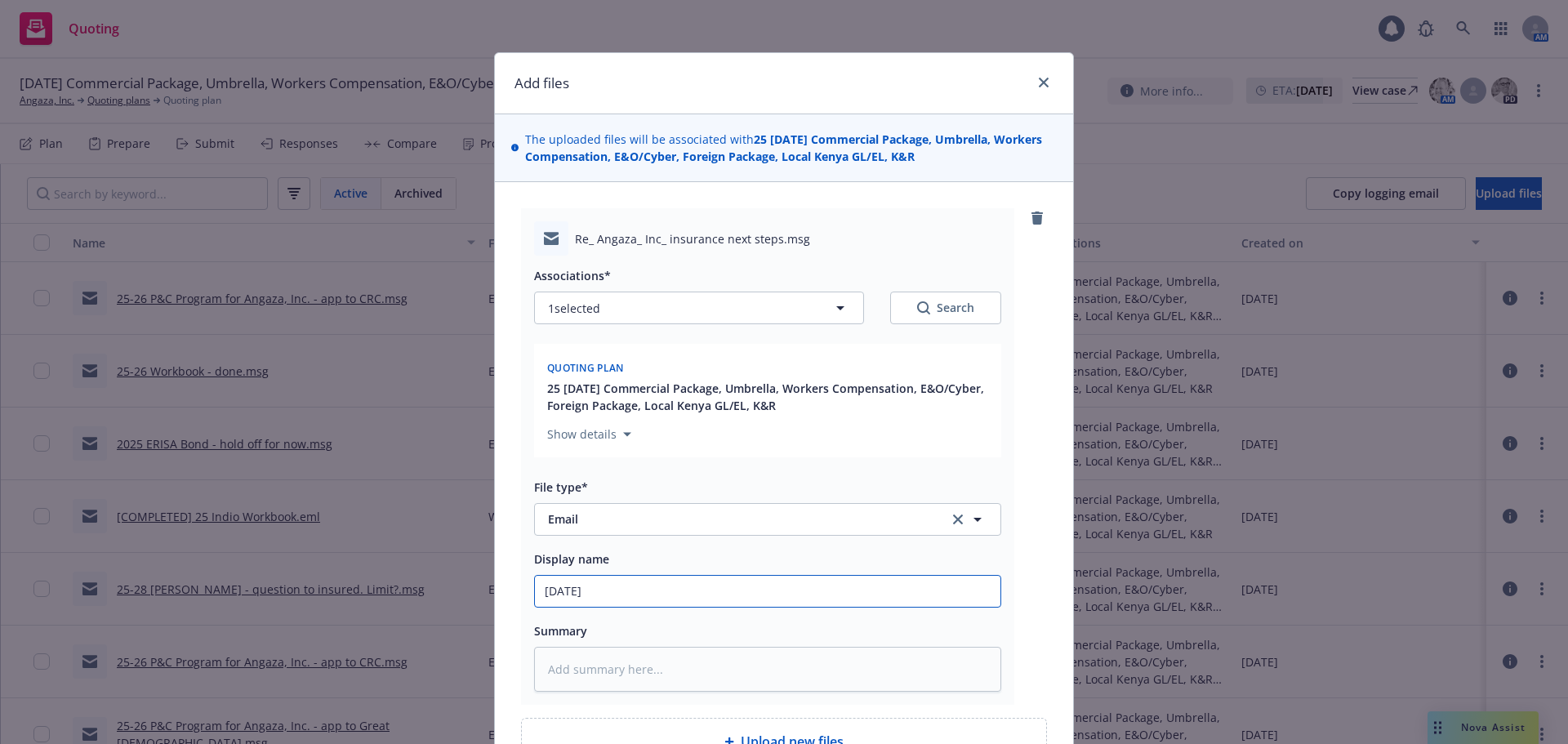
type input "09/17/25 R"
type textarea "x"
type input "09/17/25 Re"
type textarea "x"
type input "09/17/25 Reve"
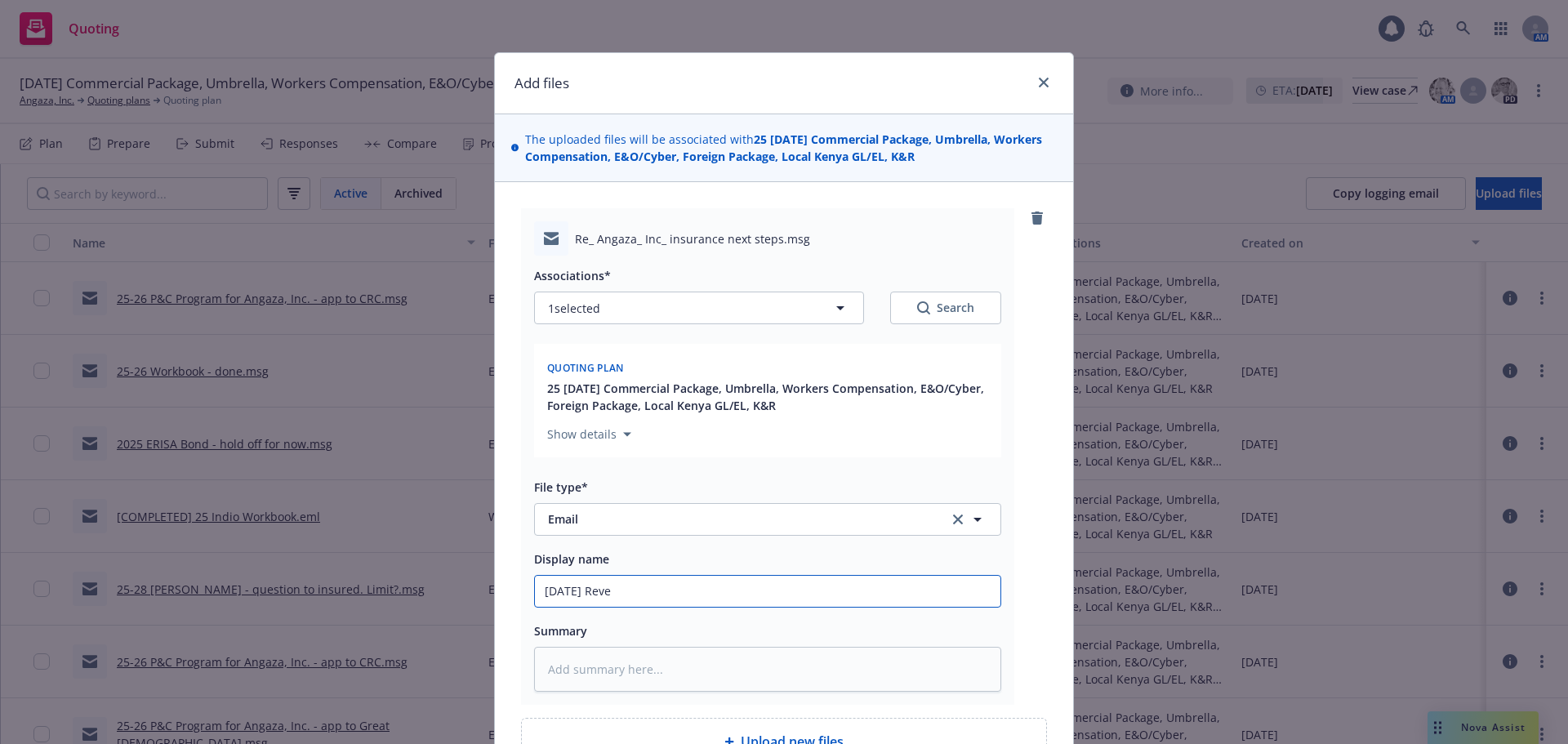
type textarea "x"
type input "09/17/25 Reven"
type textarea "x"
type input "09/17/25 Revenue"
type textarea "x"
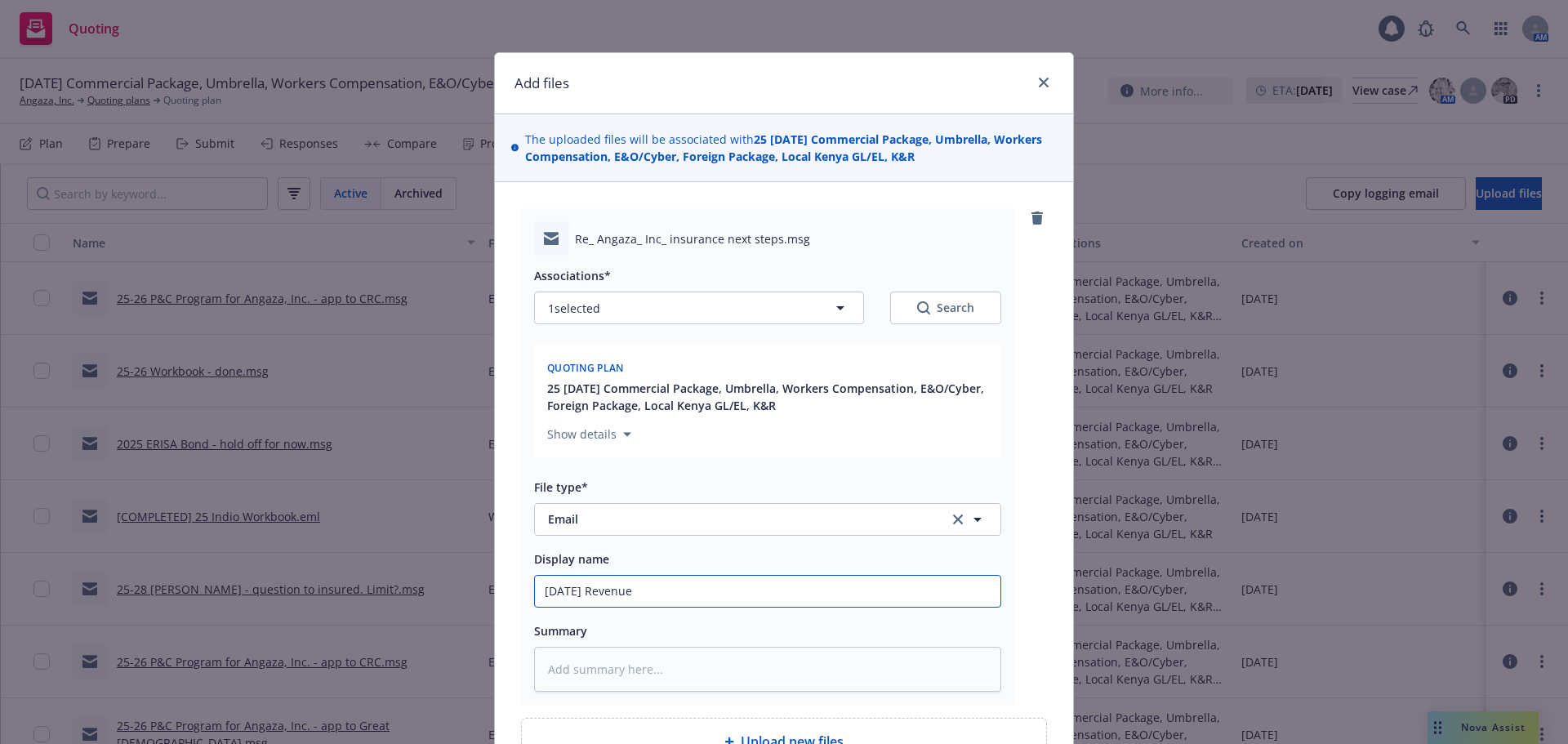
type input "09/17/25 Revenues"
type textarea "x"
type input "09/17/25 Revenues f"
type textarea "x"
type input "09/17/25 Revenues for"
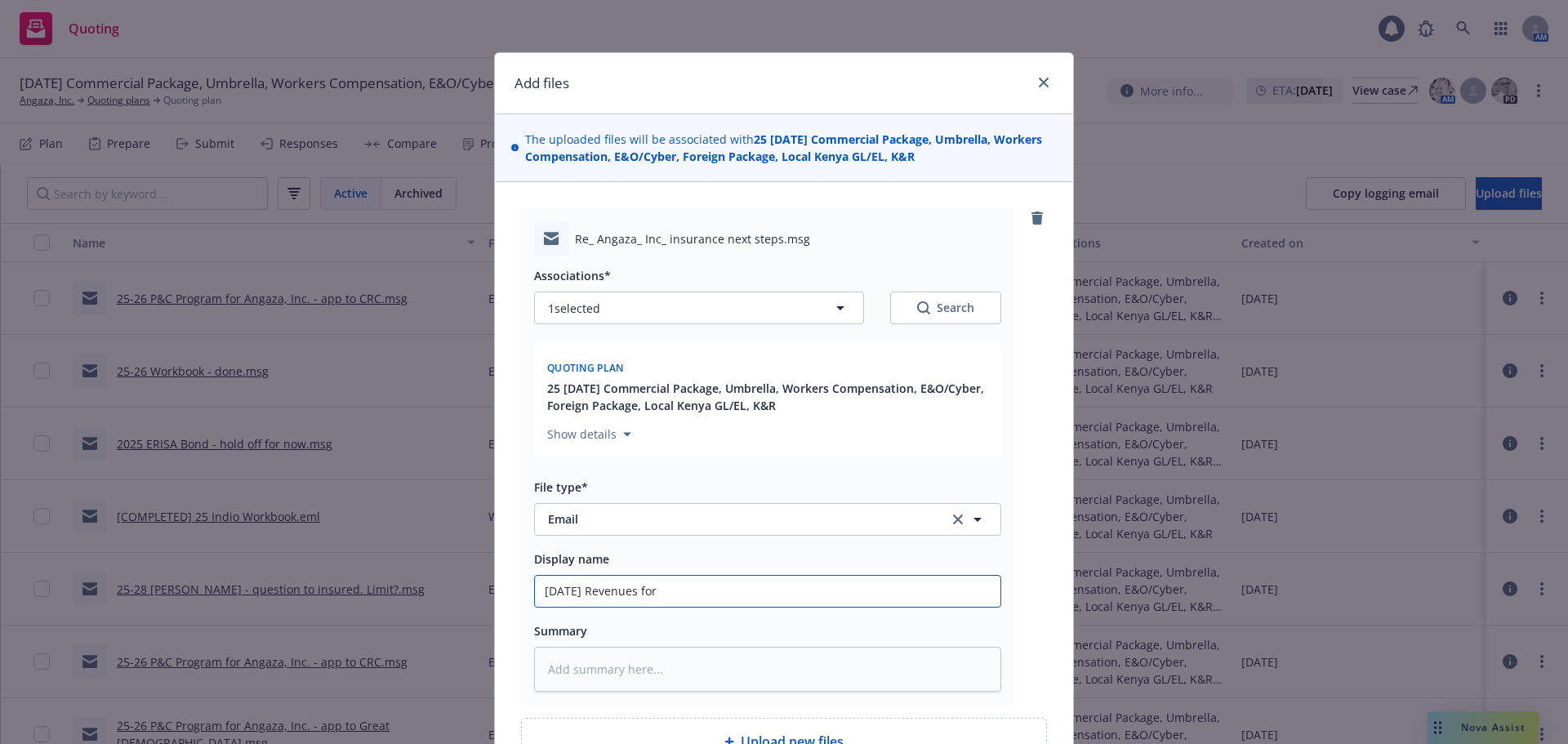
type textarea "x"
type input "09/17/25 Revenues fore"
type textarea "x"
type input "09/17/25 Revenues fore"
type textarea "x"
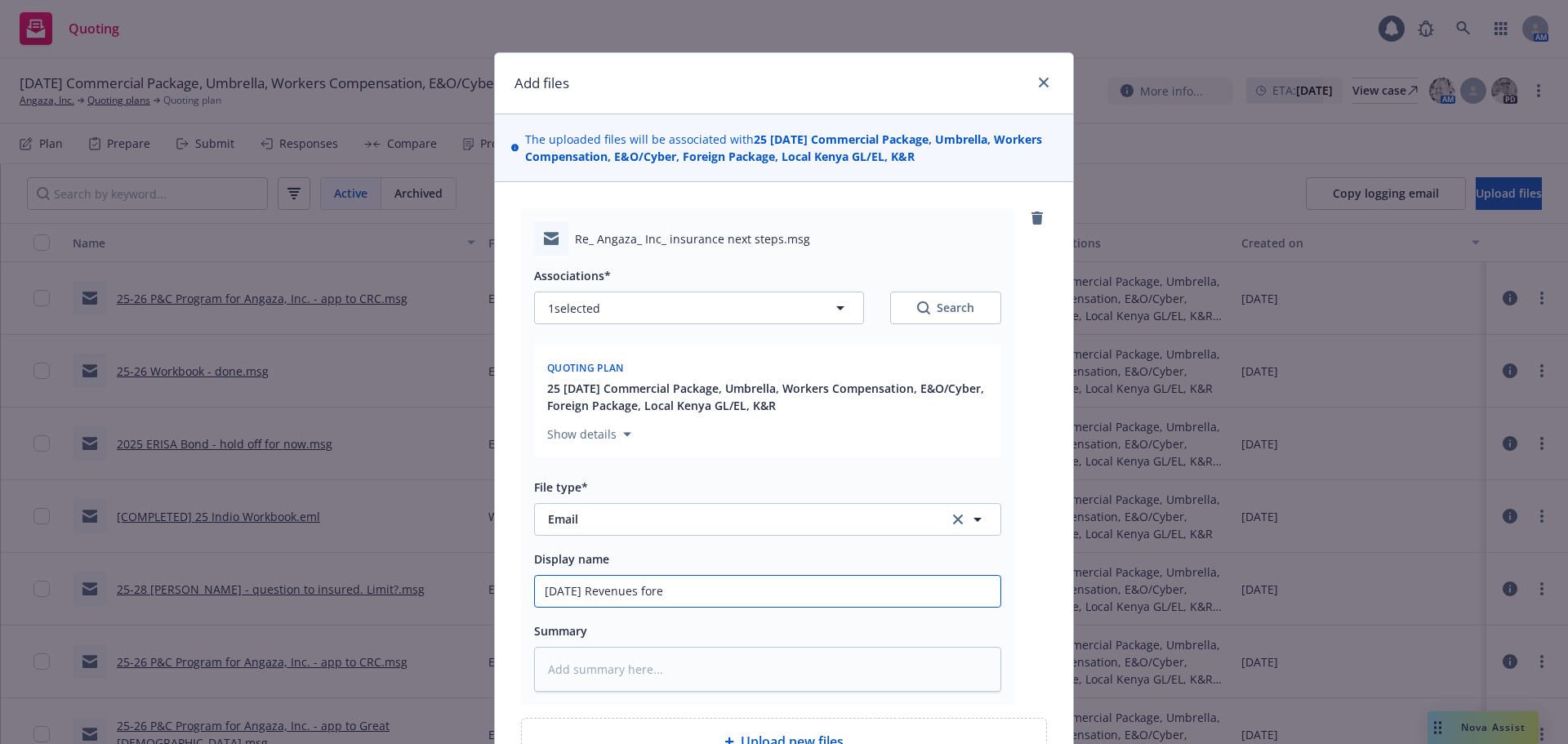
type input "09/17/25 Revenues fore"
type textarea "x"
type input "09/17/25 Revenues for"
type textarea "x"
type input "09/17/25 Revenues for"
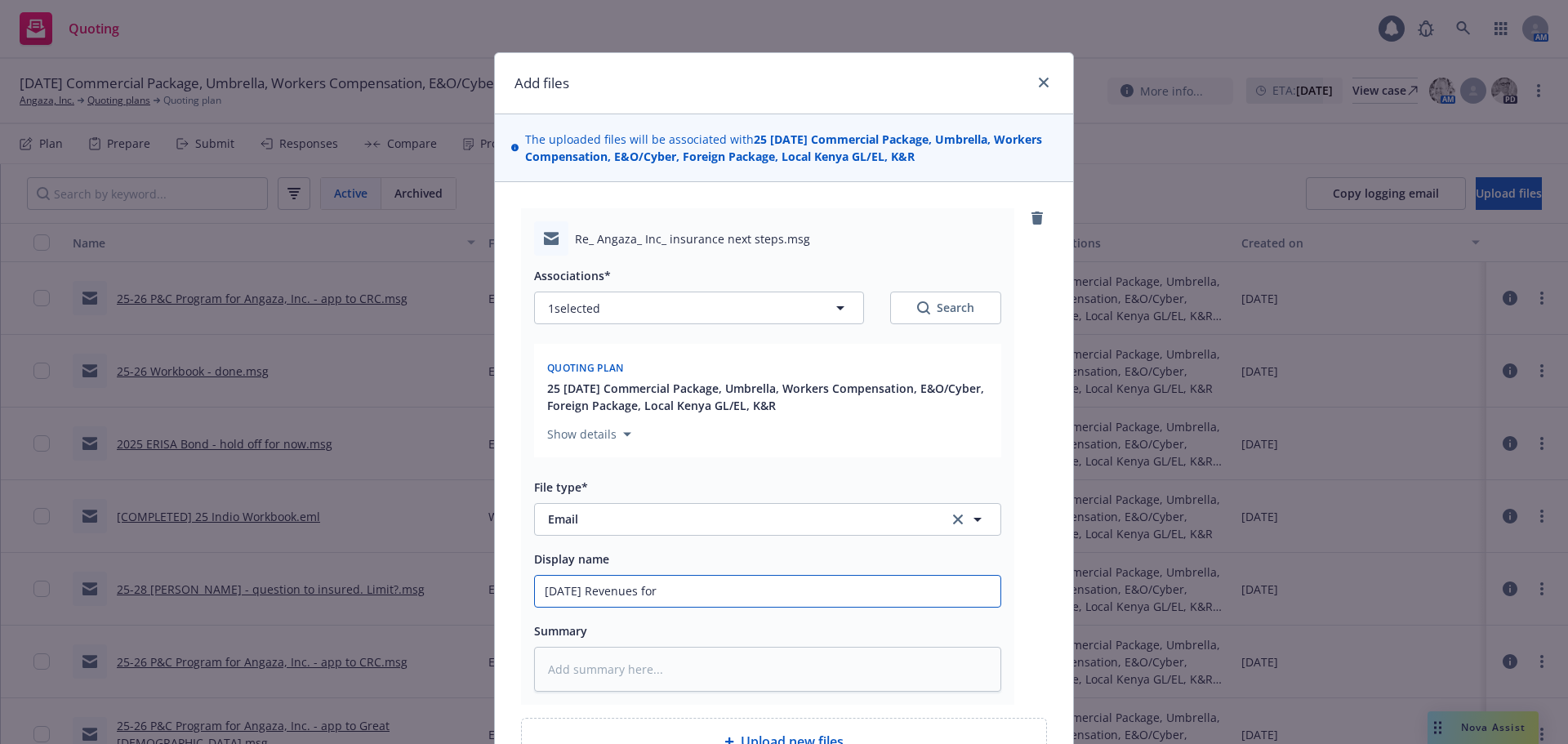
type textarea "x"
type input "09/17/25 Revenues for ne"
type textarea "x"
type input "09/17/25 Revenues for new"
type textarea "x"
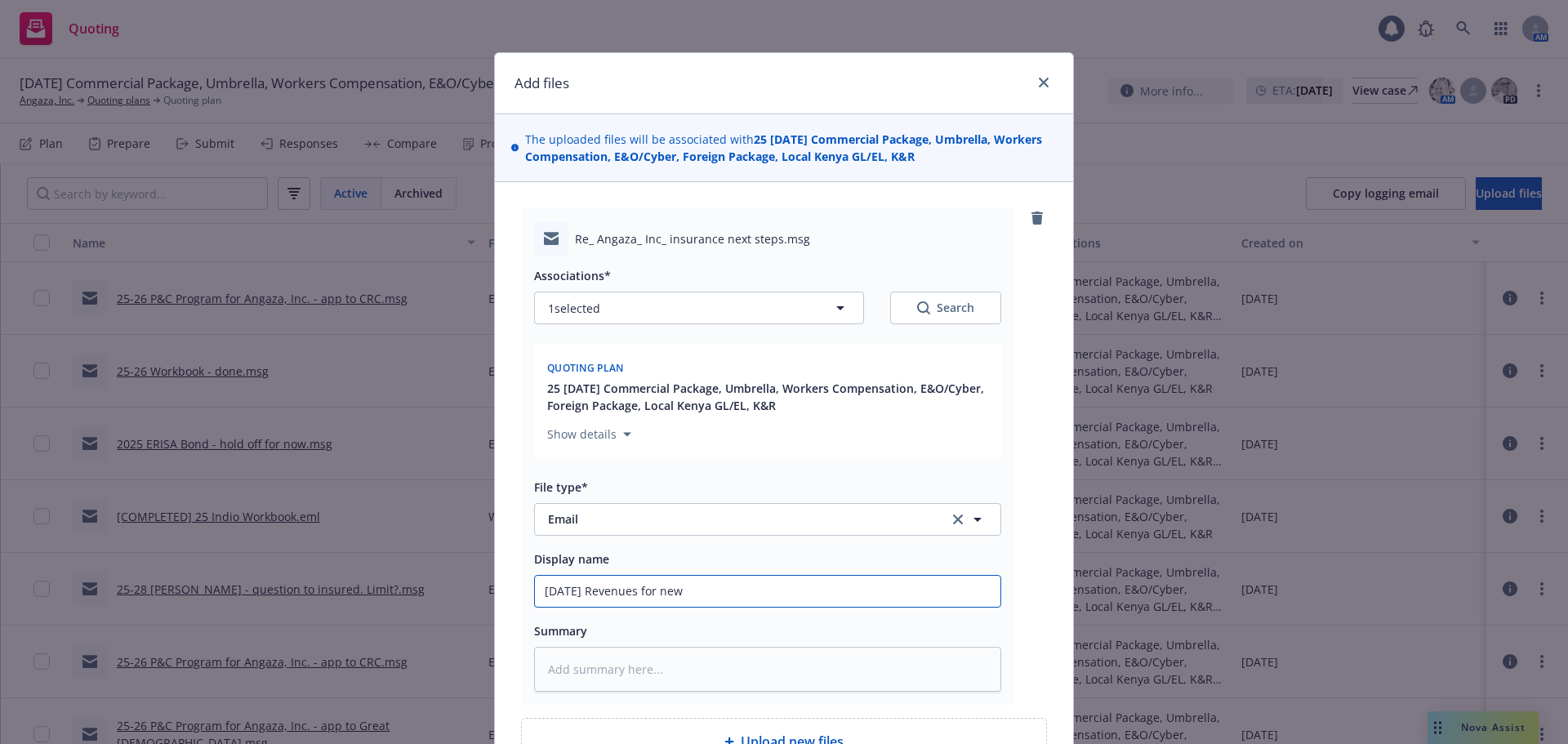
type input "09/17/25 Revenues for new"
type textarea "x"
type input "09/17/25 Revenues for new e"
type textarea "x"
type input "09/17/25 Revenues for new en"
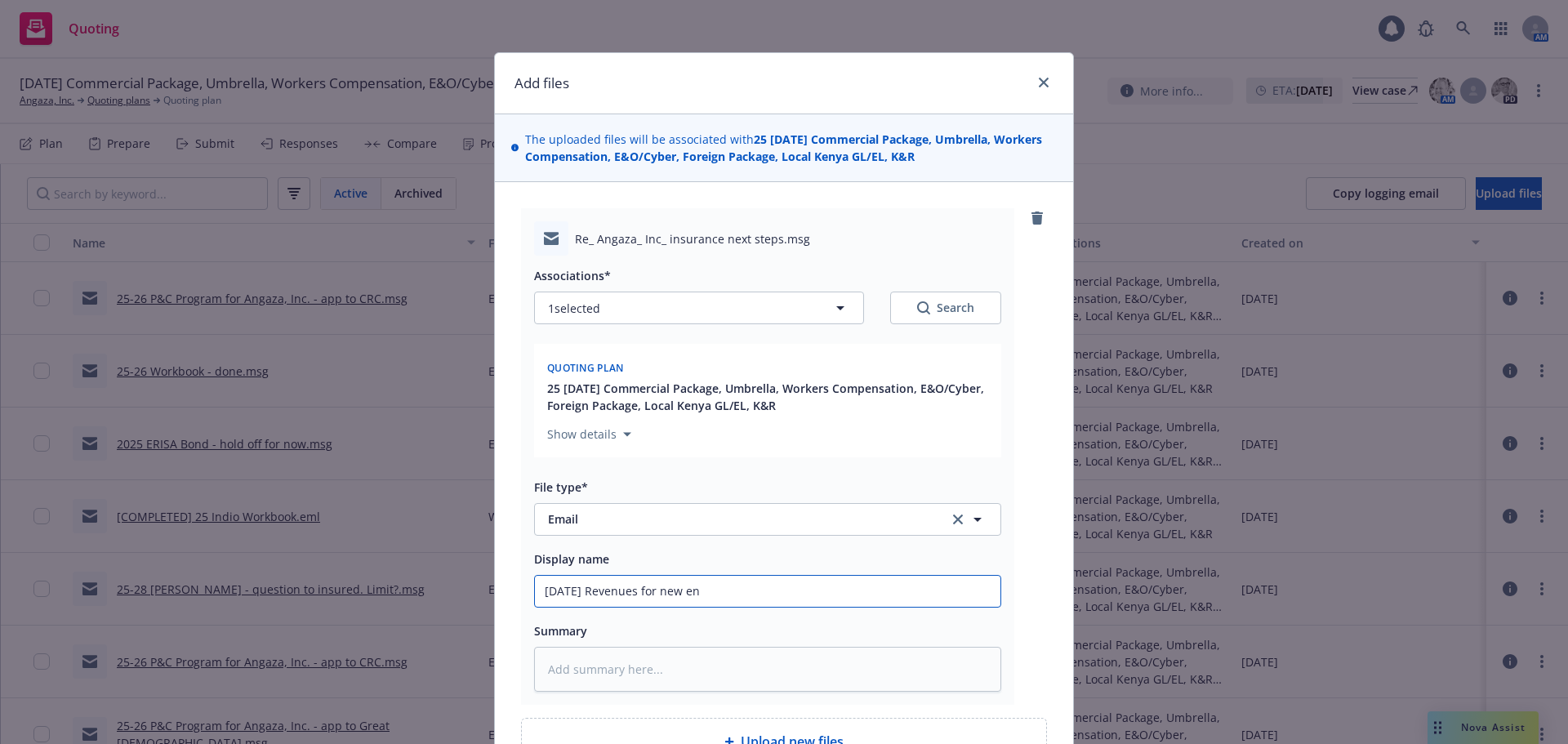
type textarea "x"
type input "09/17/25 Revenues for new ent"
type textarea "x"
type input "09/17/25 Revenues for new enti"
type textarea "x"
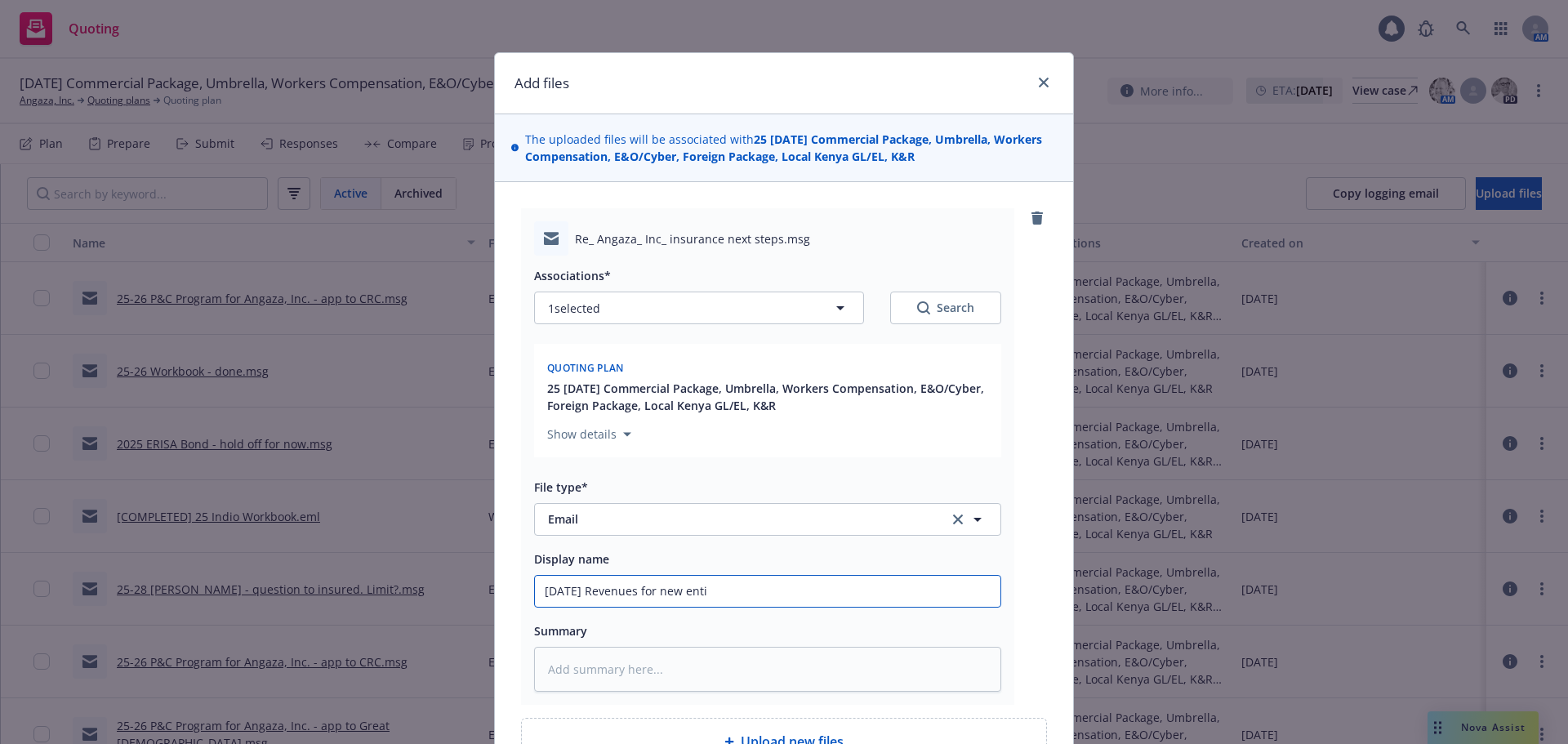
type input "09/17/25 Revenues for new entit"
type textarea "x"
type input "09/17/25 Revenues for new entity"
type textarea "x"
type input "09/17/25 Revenues for new entity"
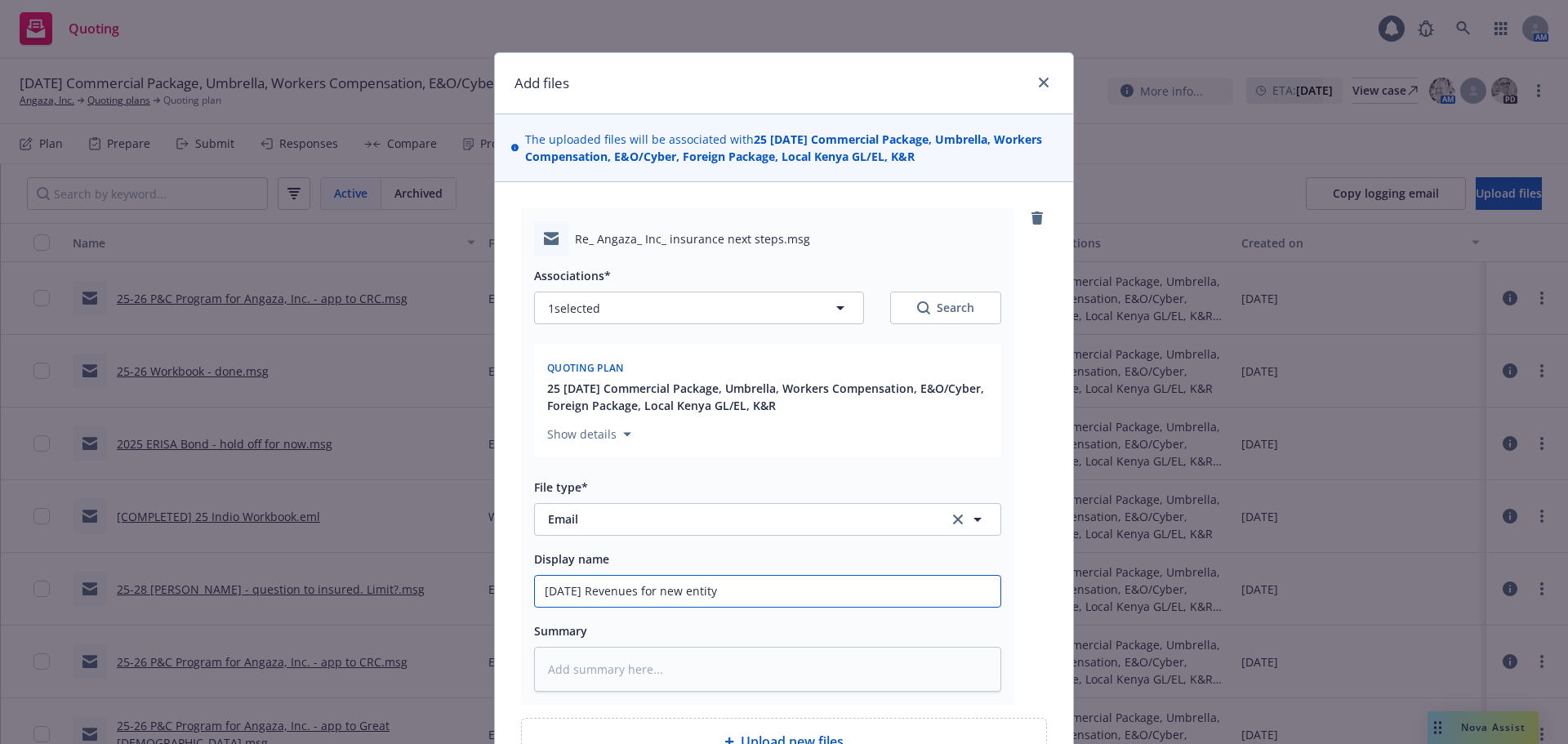
type textarea "x"
type input "09/17/25 Revenues for new entity $"
type textarea "x"
type input "09/17/25 Revenues for new entity $1"
type textarea "x"
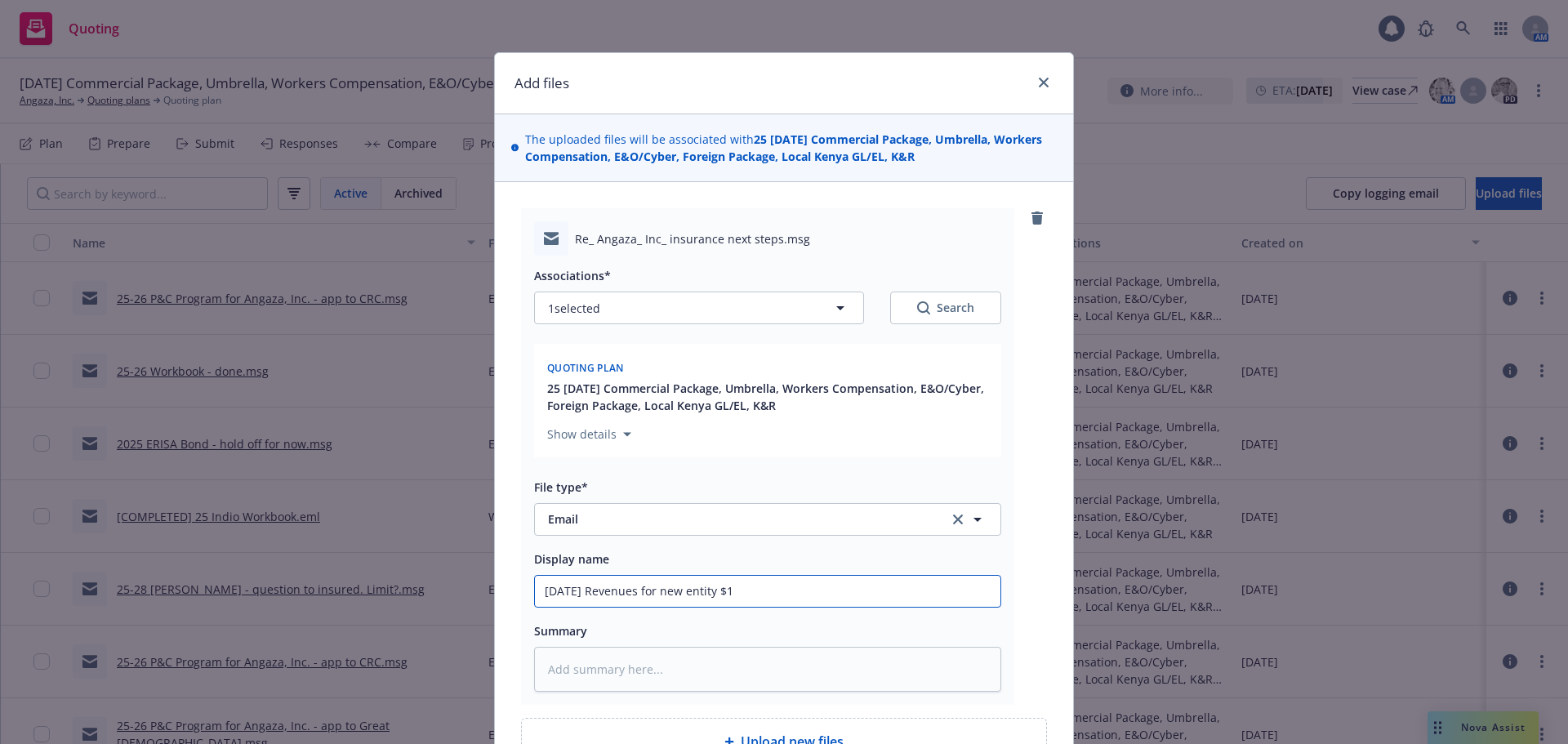
type input "09/17/25 Revenues for new entity $13"
type textarea "x"
type input "09/17/25 Revenues for new entity $13."
type textarea "x"
type input "09/17/25 Revenues for new entity $13.6"
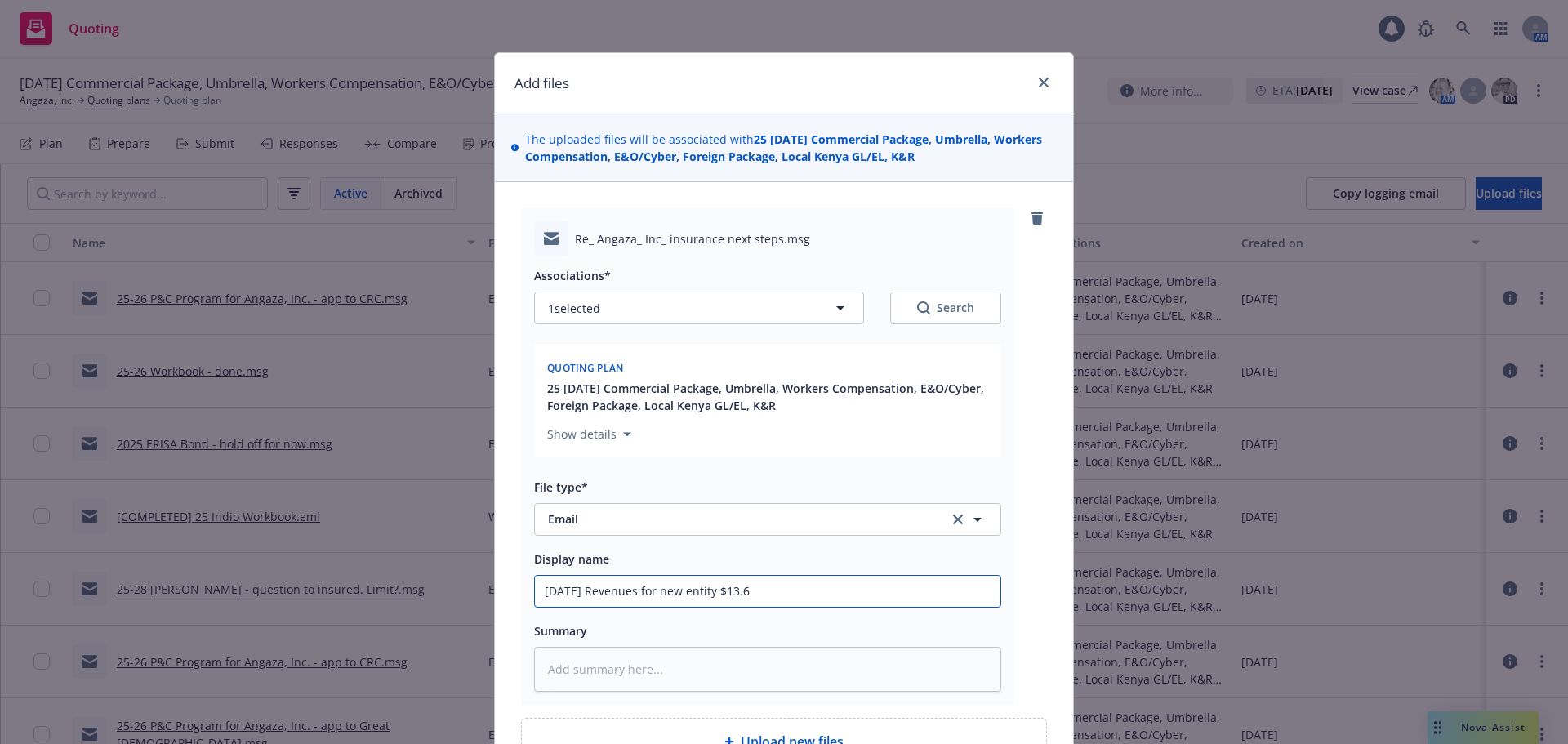
type textarea "x"
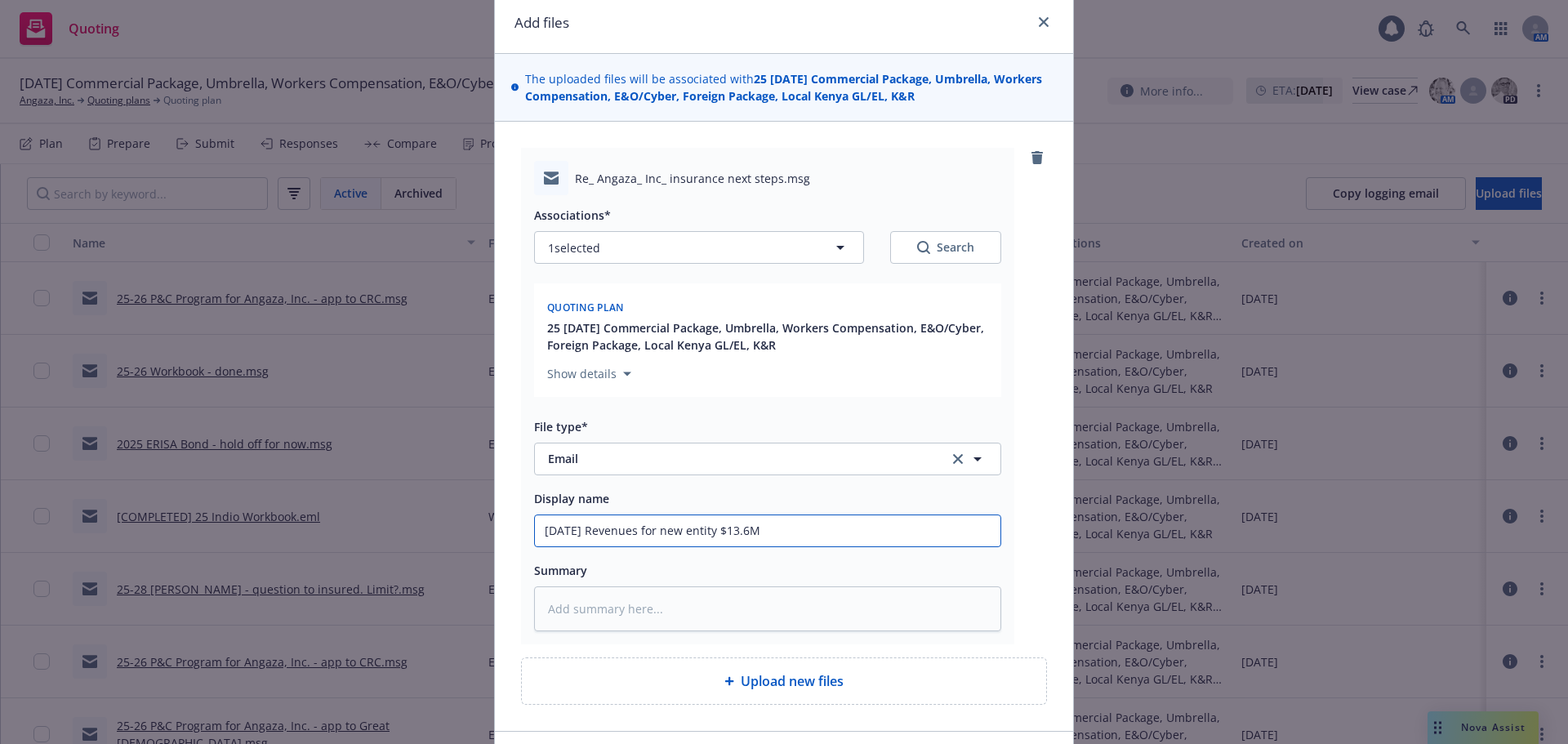
scroll to position [163, 0]
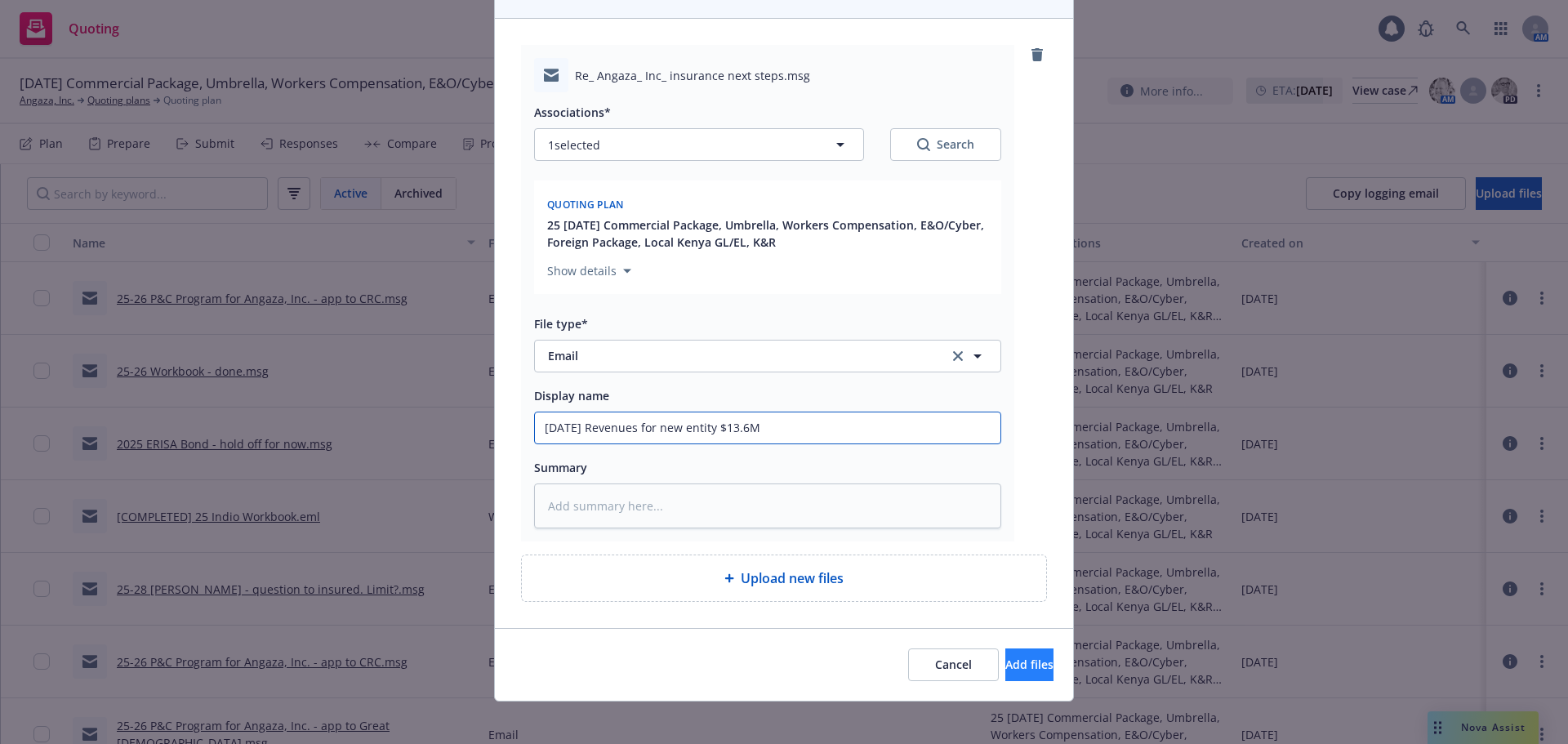
type input "09/17/25 Revenues for new entity $13.6M"
click at [1005, 680] on button "Add files" at bounding box center [1029, 664] width 48 height 32
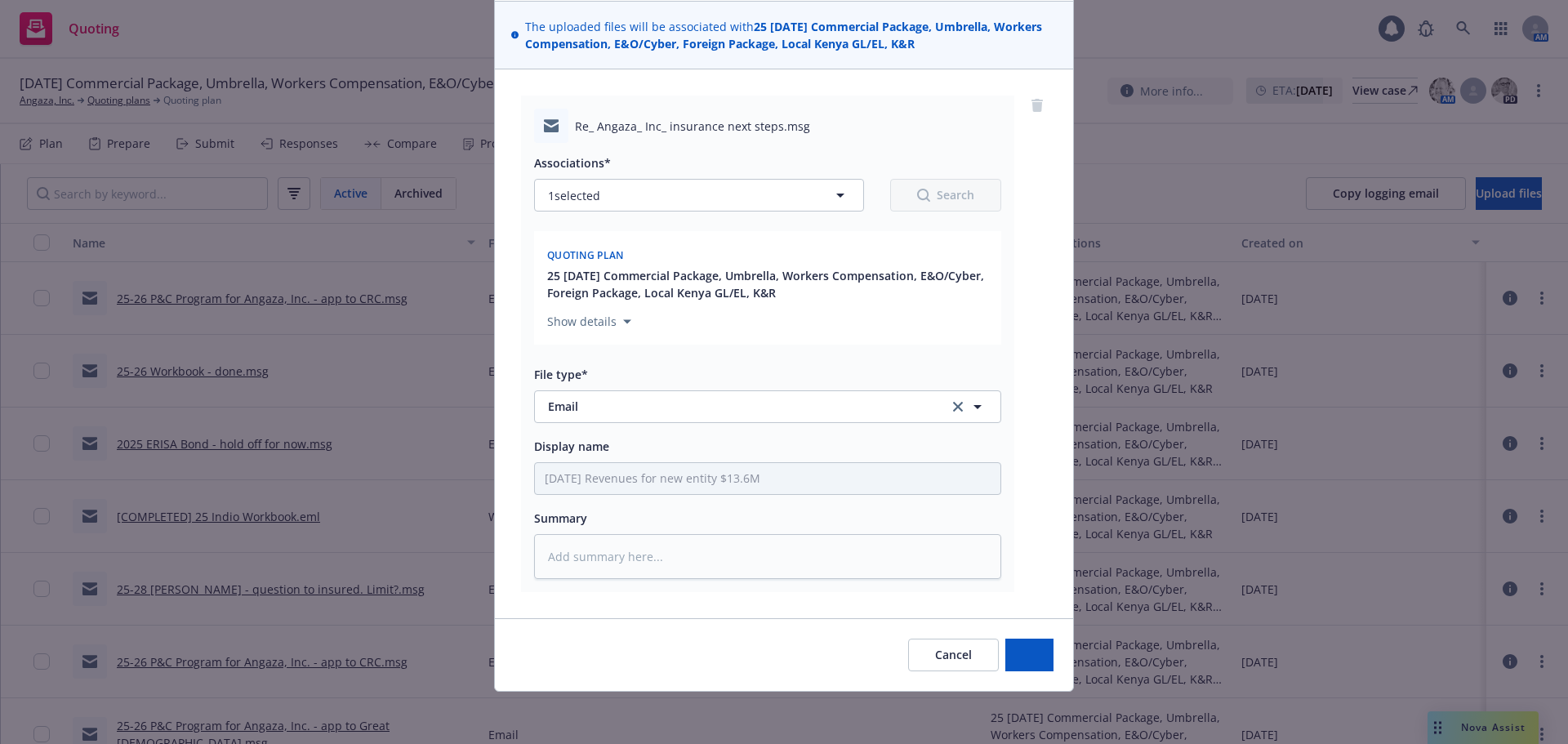
scroll to position [113, 0]
type textarea "x"
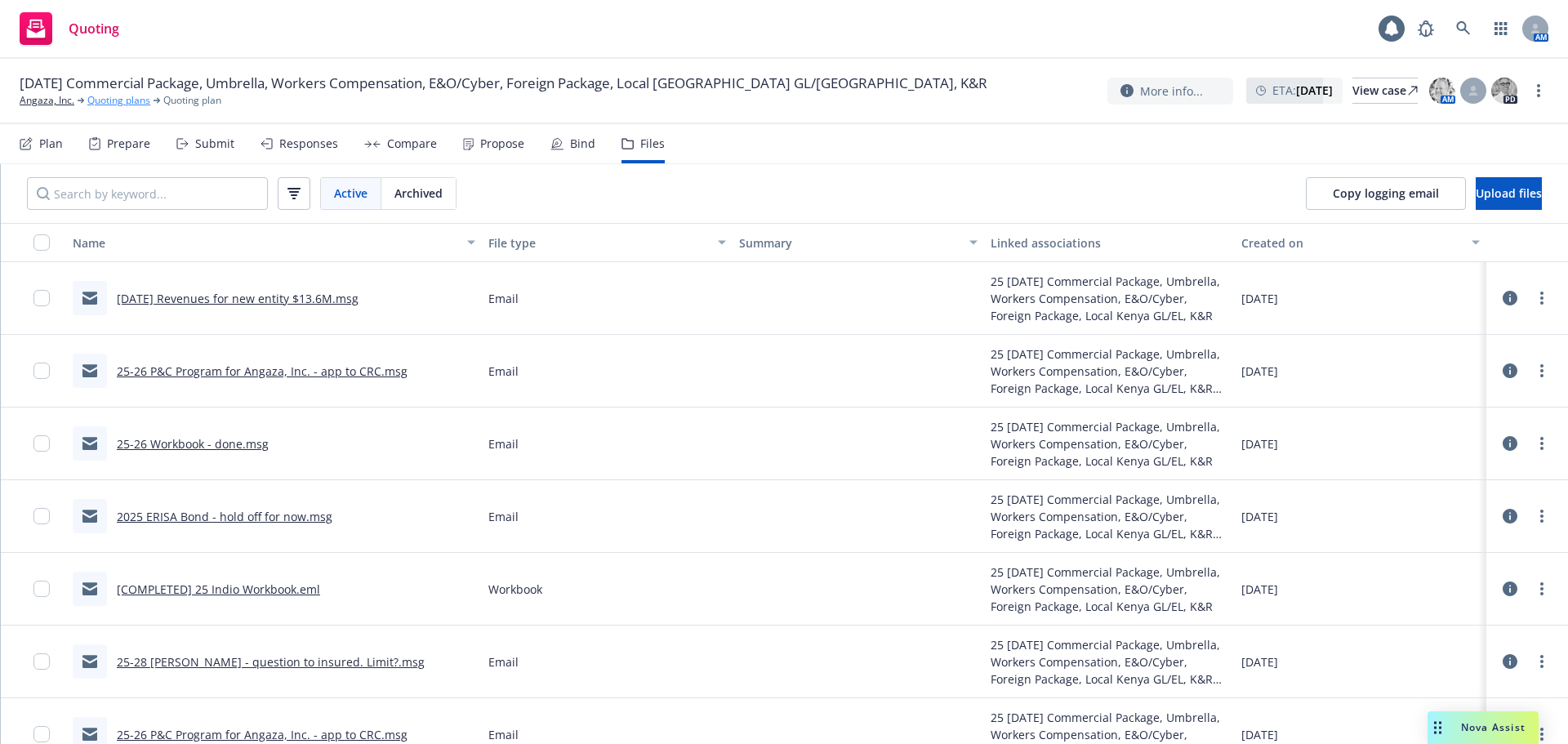
click at [120, 98] on link "Quoting plans" at bounding box center [119, 100] width 63 height 15
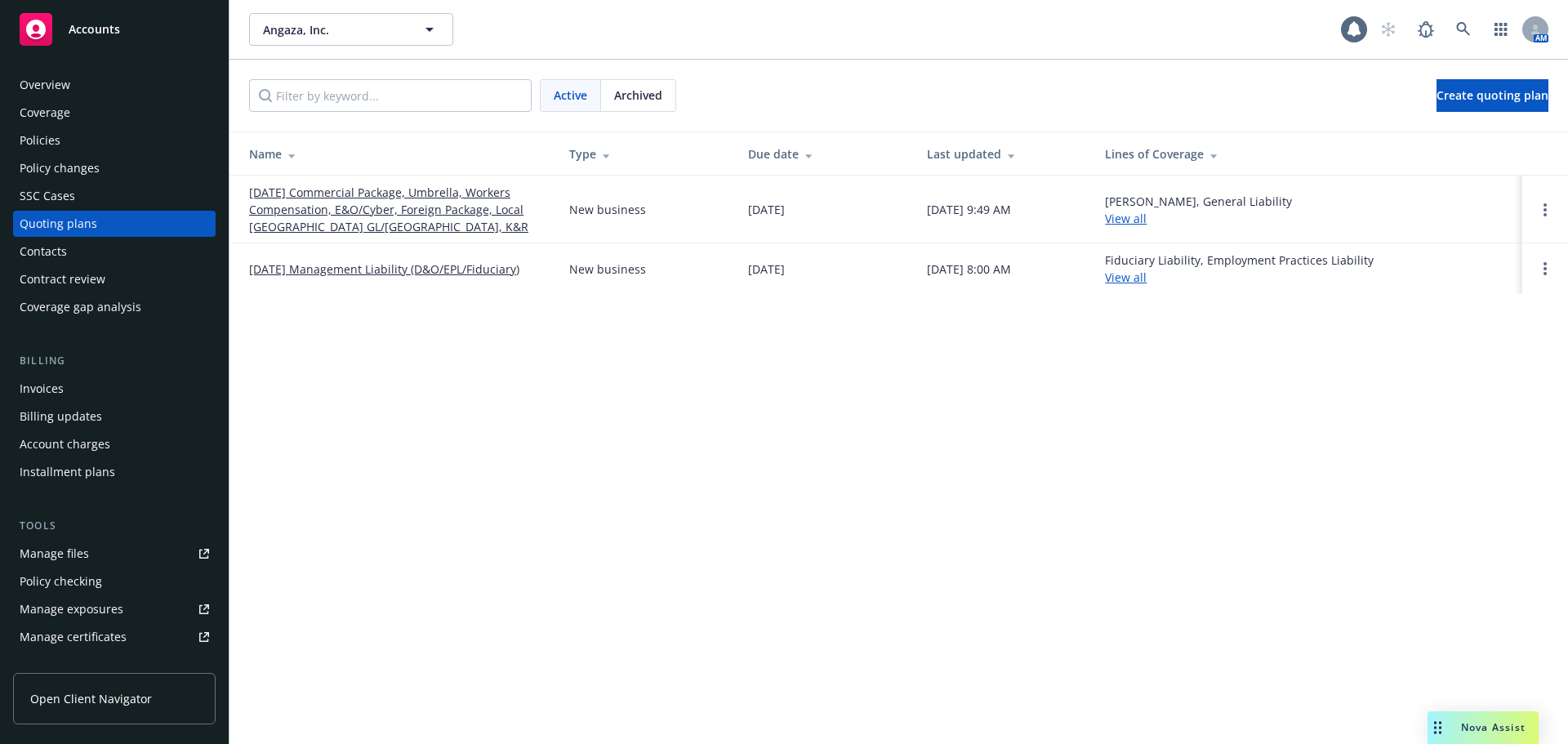
click at [396, 213] on link "[DATE] Commercial Package, Umbrella, Workers Compensation, E&O/Cyber, Foreign P…" at bounding box center [395, 210] width 294 height 51
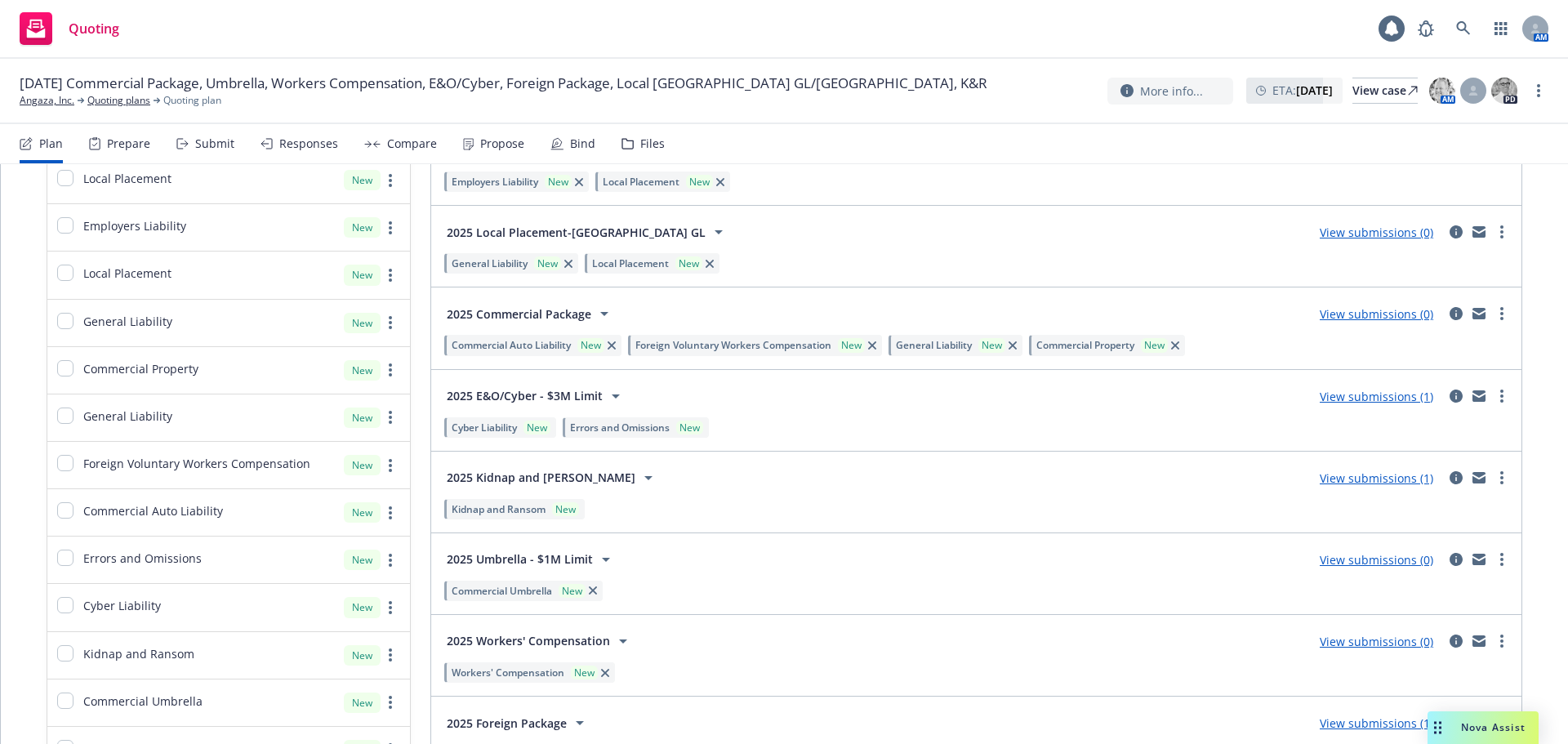
scroll to position [327, 0]
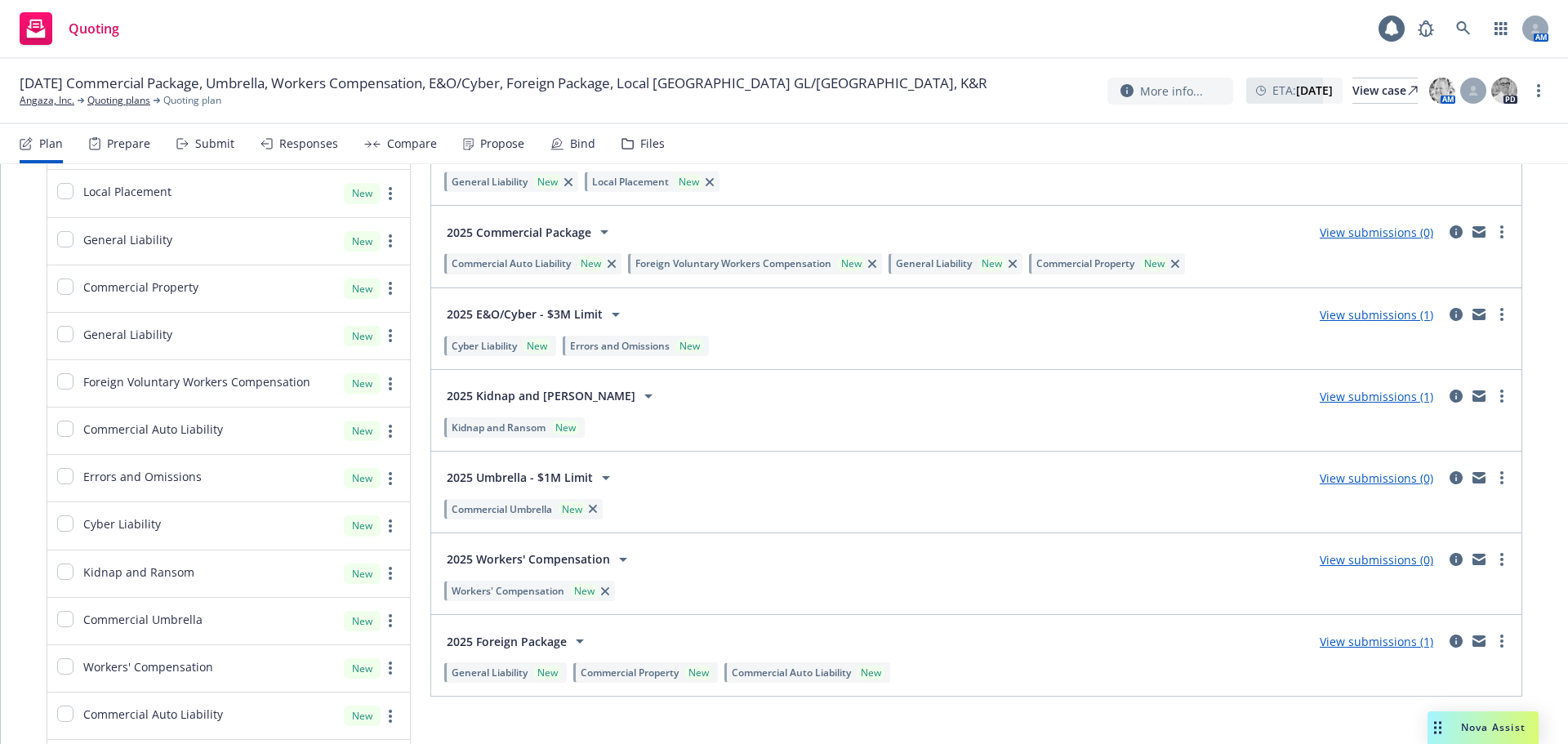
click at [1360, 399] on link "View submissions (1)" at bounding box center [1375, 397] width 113 height 16
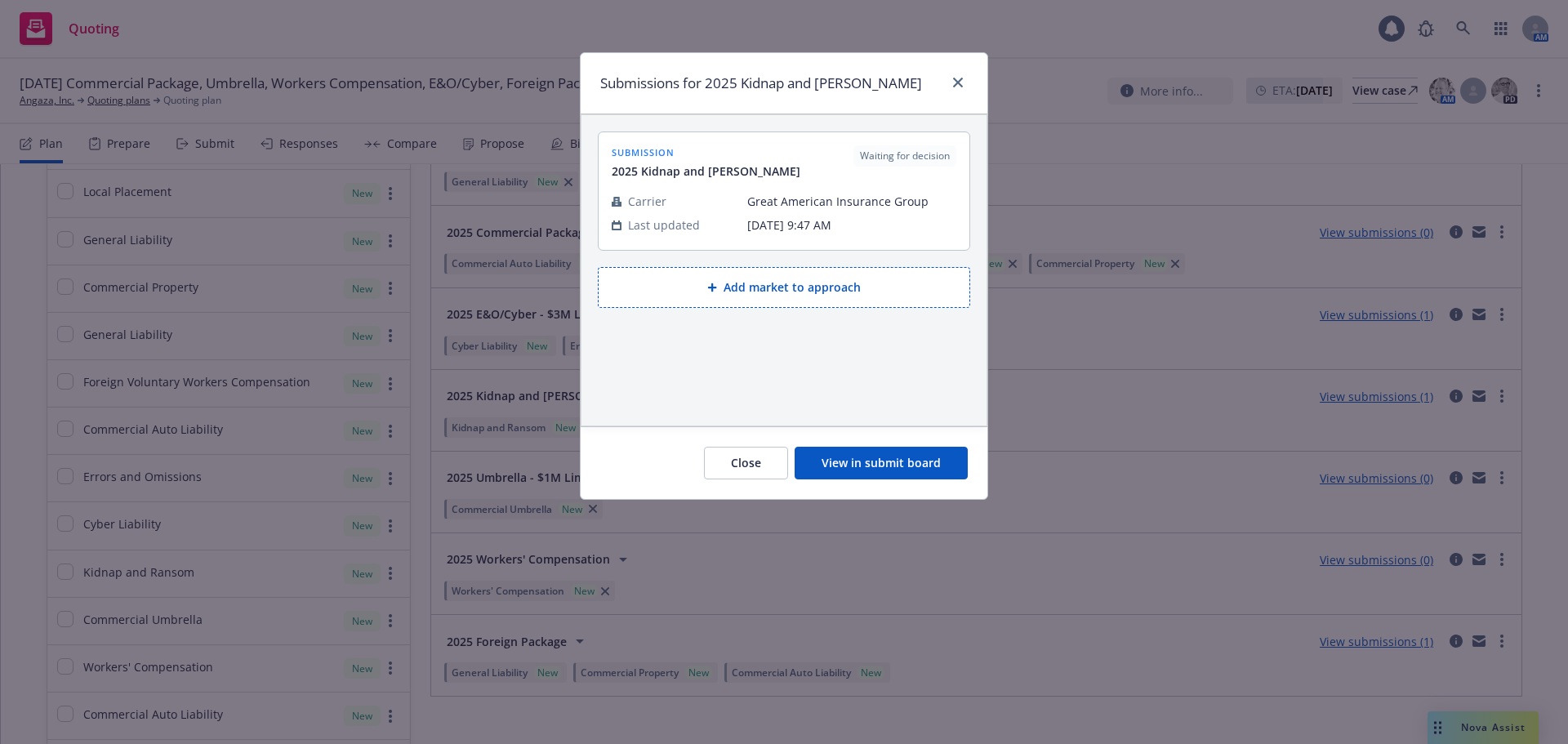
click at [848, 462] on button "View in submit board" at bounding box center [881, 463] width 173 height 32
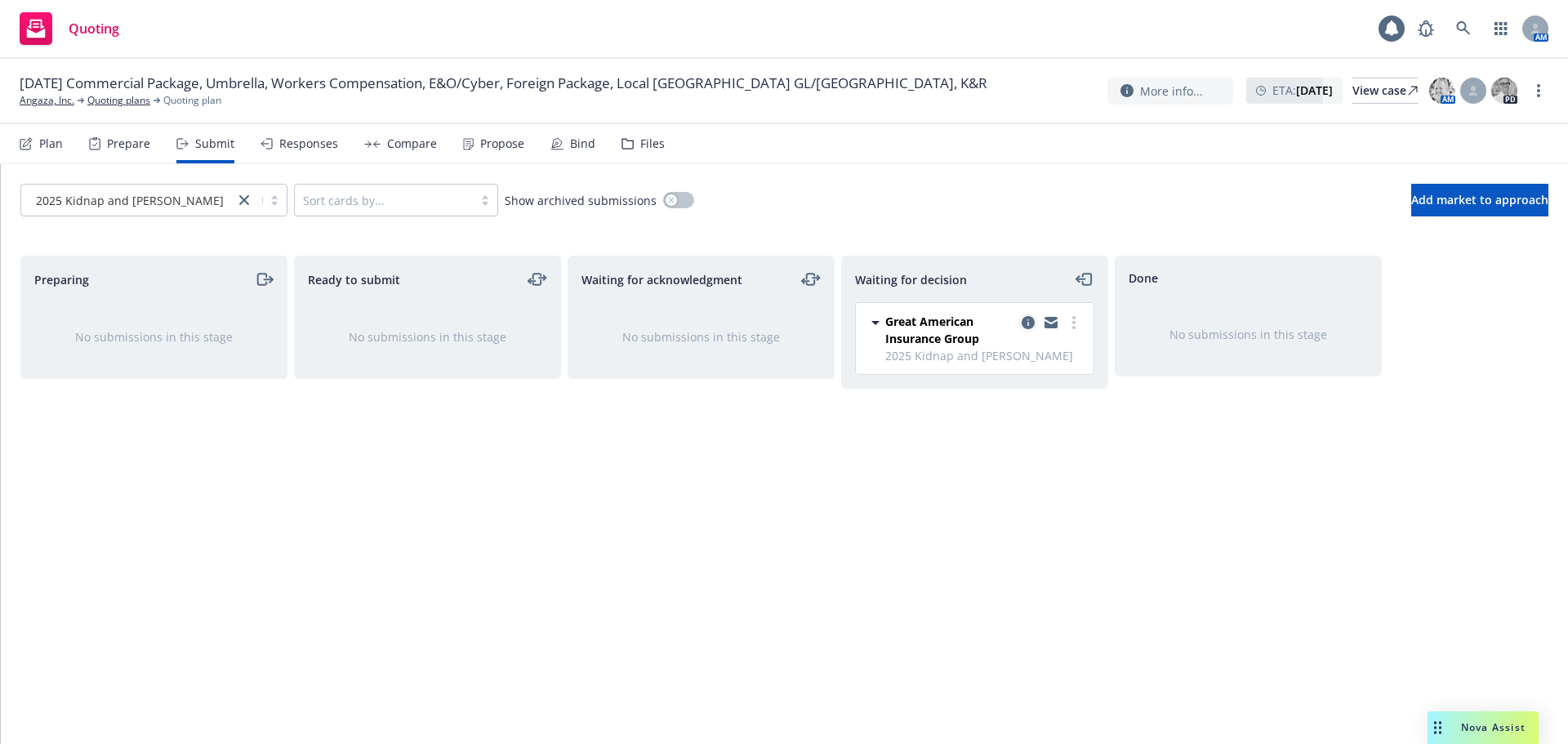
click at [1023, 323] on icon "copy logging email" at bounding box center [1027, 322] width 13 height 13
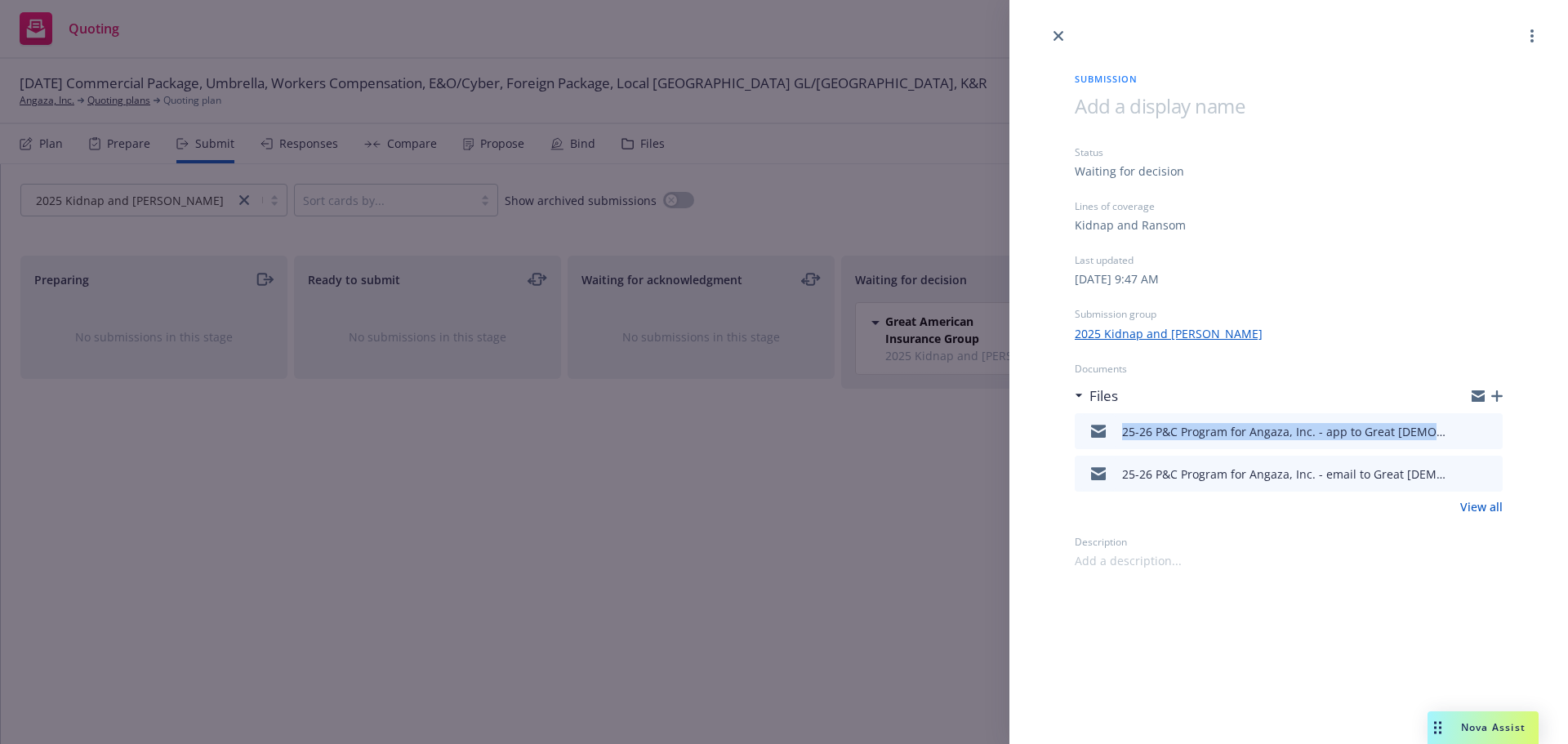
drag, startPoint x: 1104, startPoint y: 433, endPoint x: 1468, endPoint y: 424, distance: 364.1
click at [1468, 424] on div "25-26 P&C Program for Angaza, Inc. - app to Great American.msg" at bounding box center [1288, 431] width 428 height 36
copy div "25-26 P&C Program for Angaza, Inc. - app to Great American.msg"
click at [1500, 398] on icon "button" at bounding box center [1497, 397] width 12 height 12
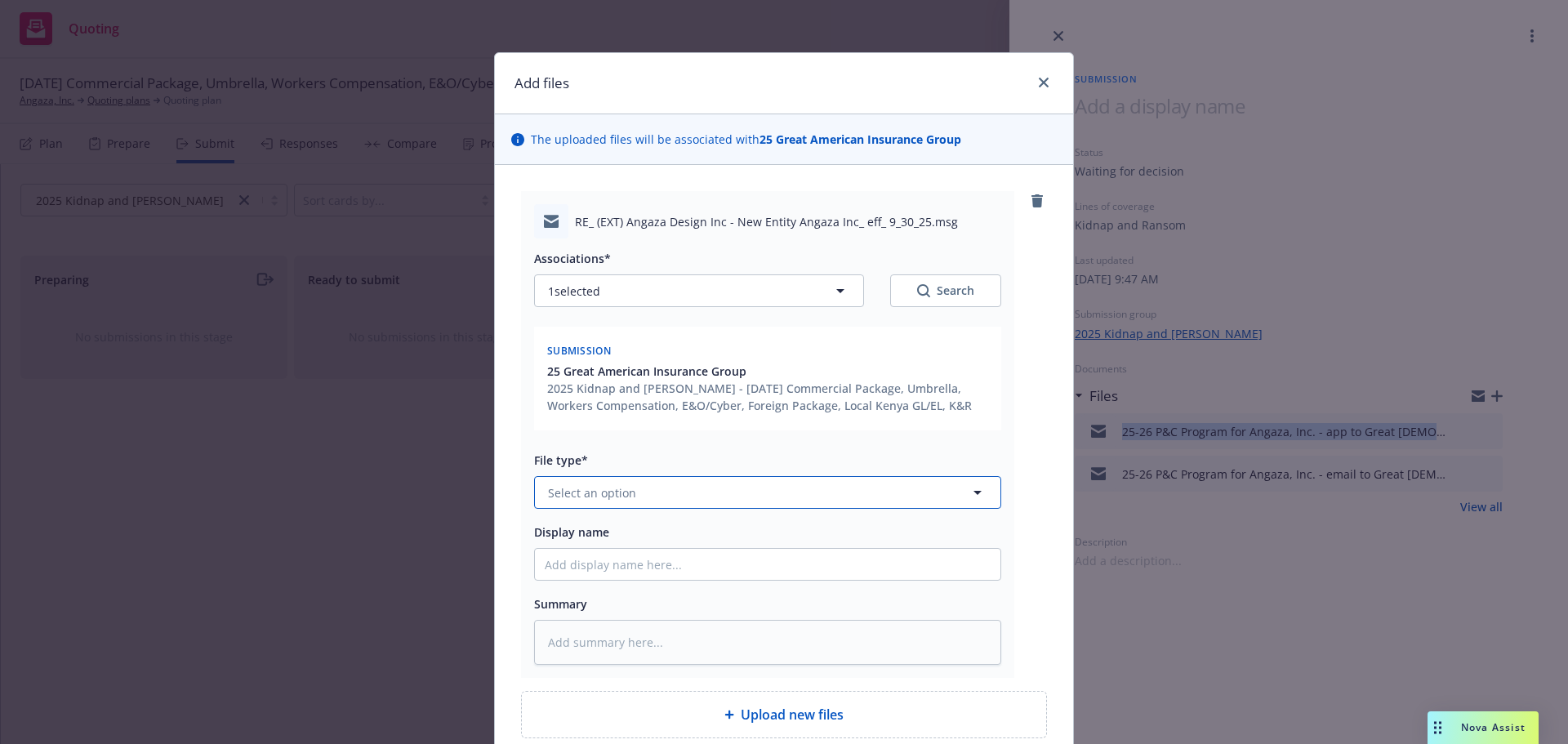
click at [687, 492] on button "Select an option" at bounding box center [767, 492] width 467 height 32
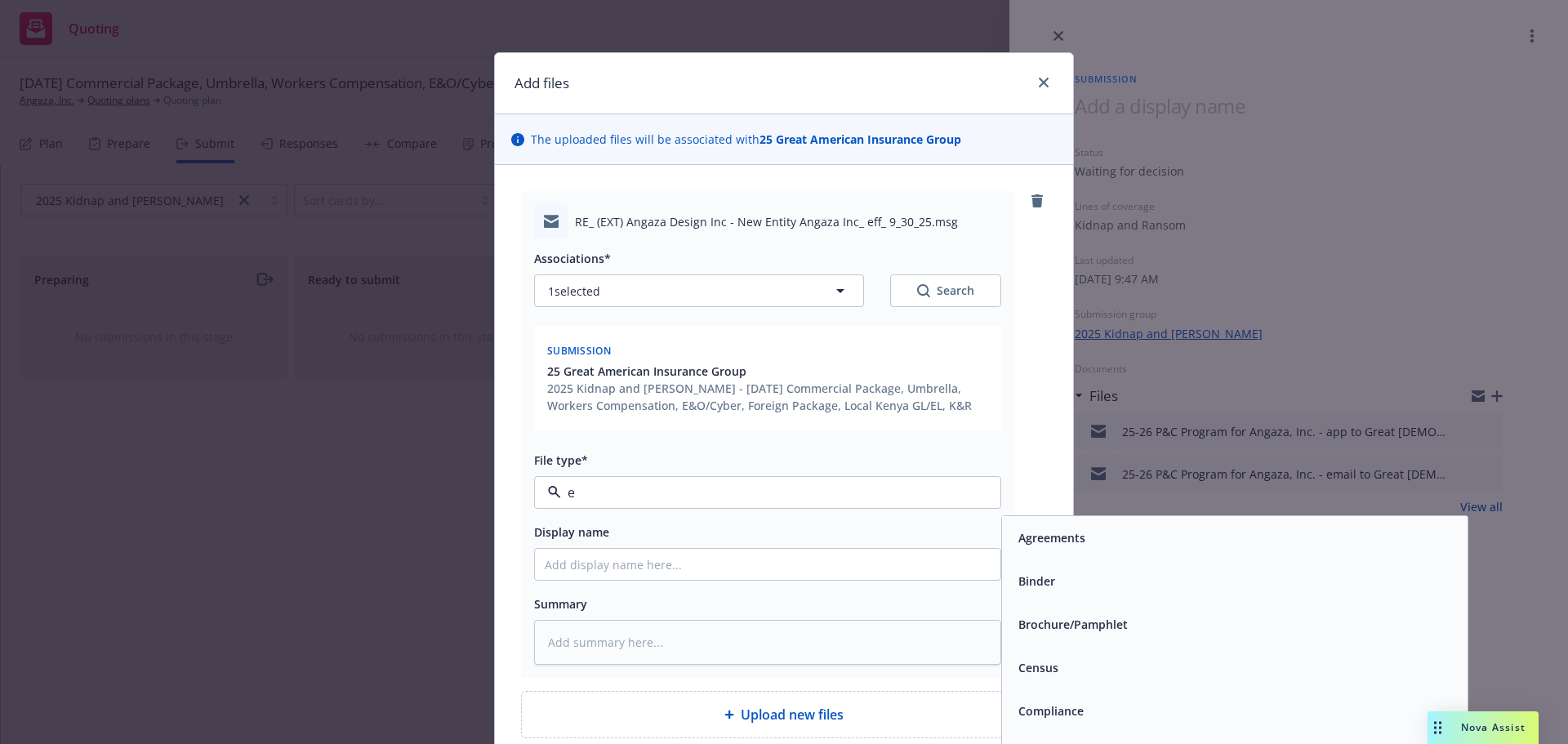
type input "em"
click at [1075, 593] on div "Email" at bounding box center [1234, 582] width 446 height 24
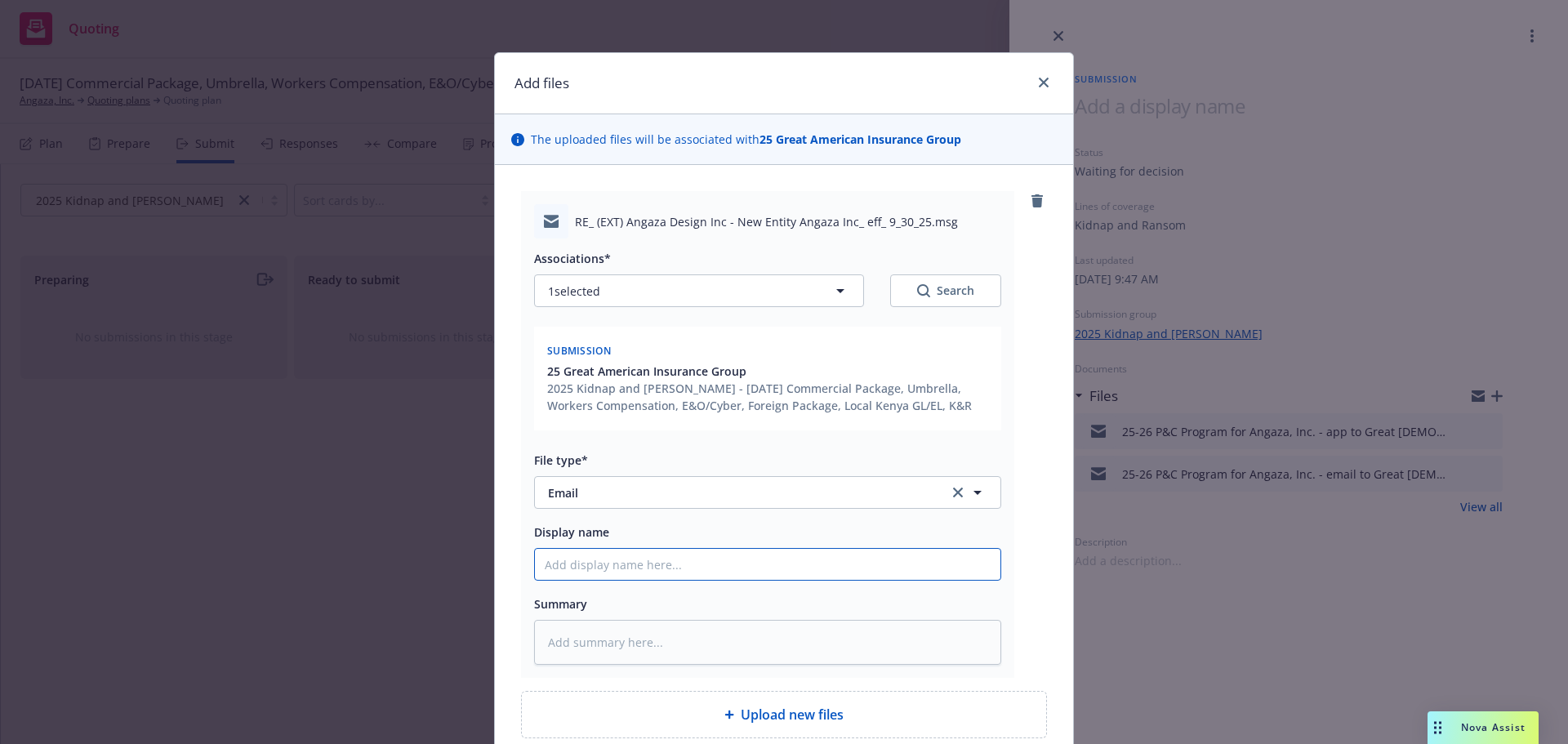
click at [797, 558] on input "Display name" at bounding box center [767, 565] width 465 height 31
paste input "25-26 P&C Program for Angaza, Inc. - app to Great American.msg"
type textarea "x"
type input "25-26 P&C Program for Angaza, Inc. - app to Great American.msg"
type textarea "x"
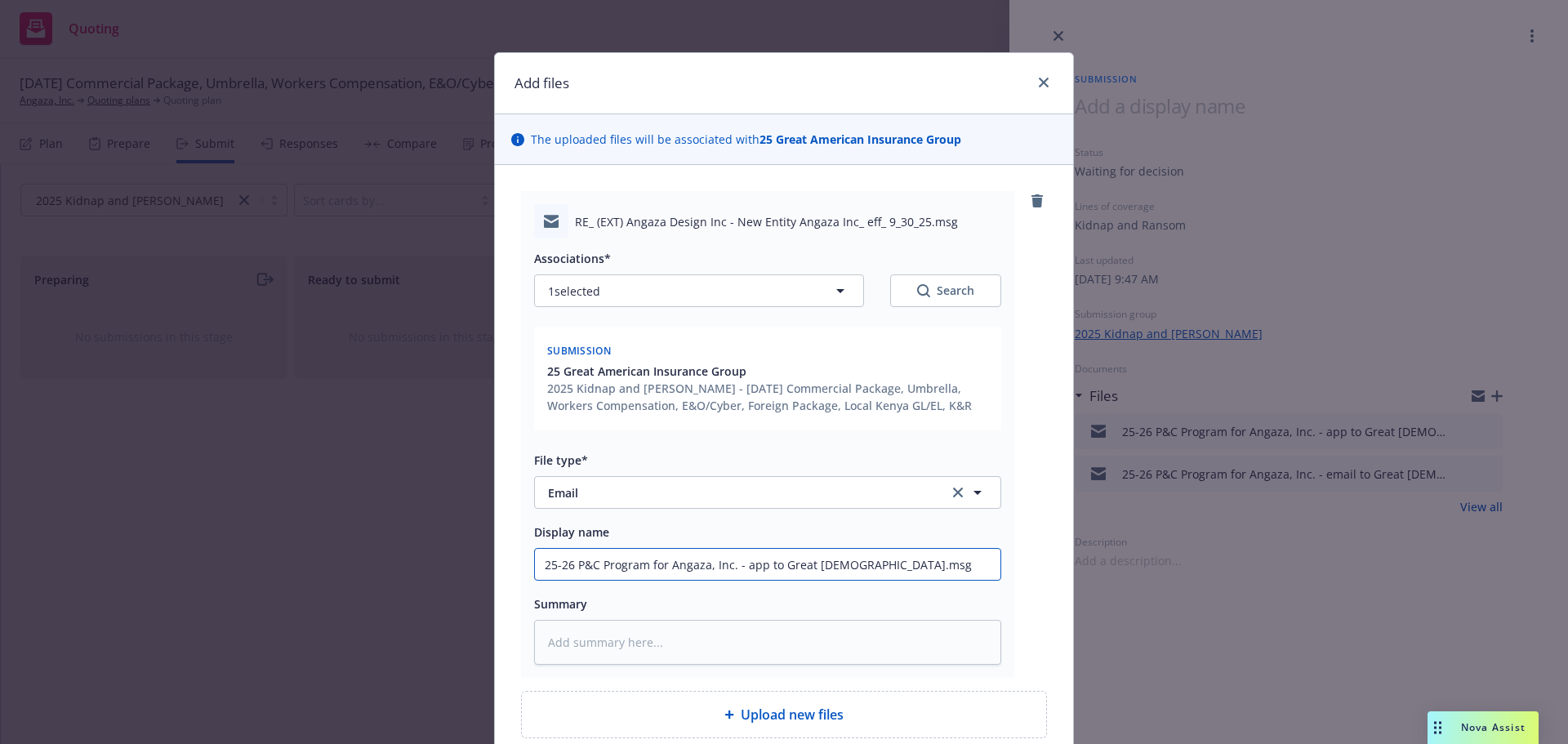
type input "25-26 P&C Program for Angaza, Inc. - app to Great American.ms"
type textarea "x"
type input "25-26 P&C Program for Angaza, Inc. - app to Great American.m"
type textarea "x"
type input "25-26 P&C Program for Angaza, Inc. - app to Great American."
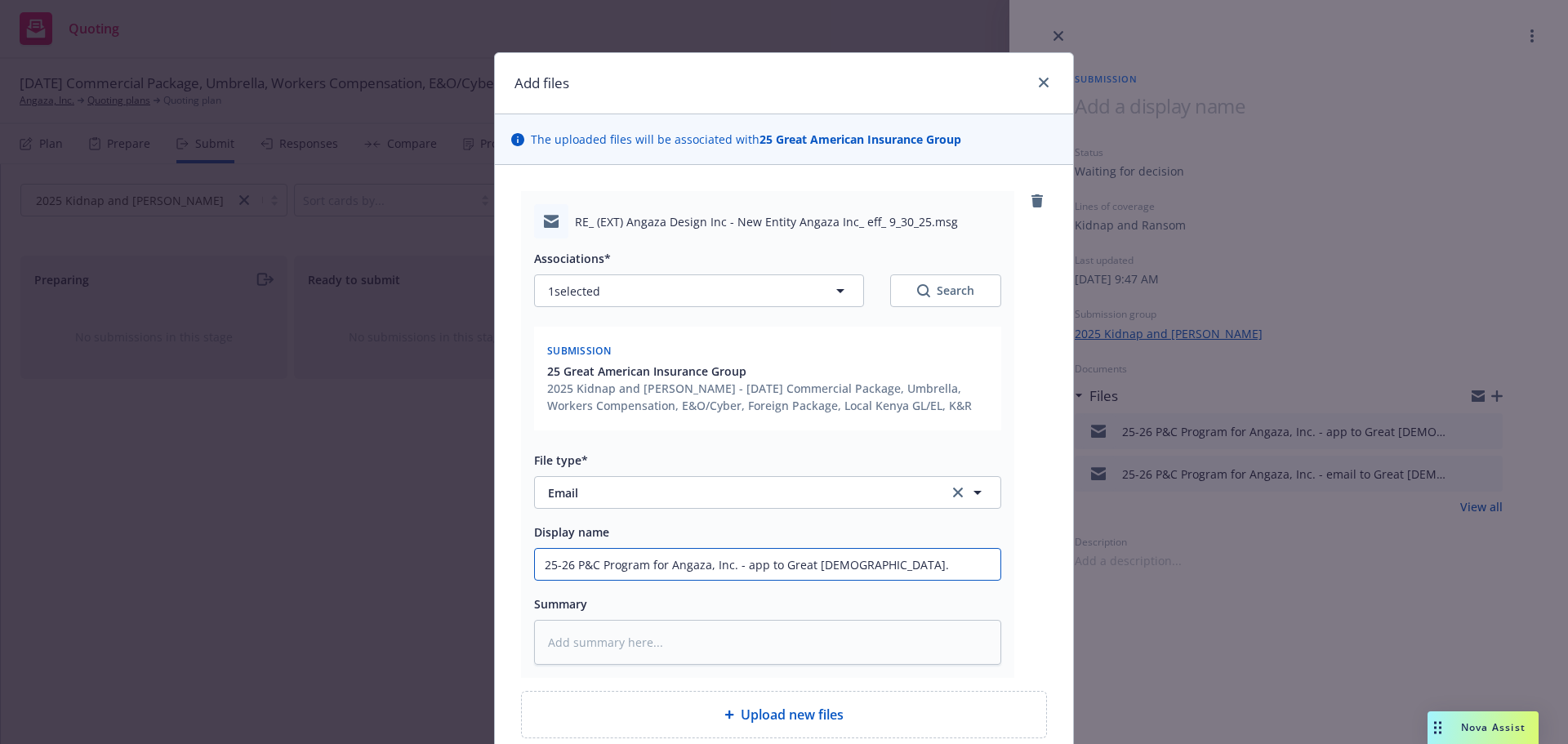
type textarea "x"
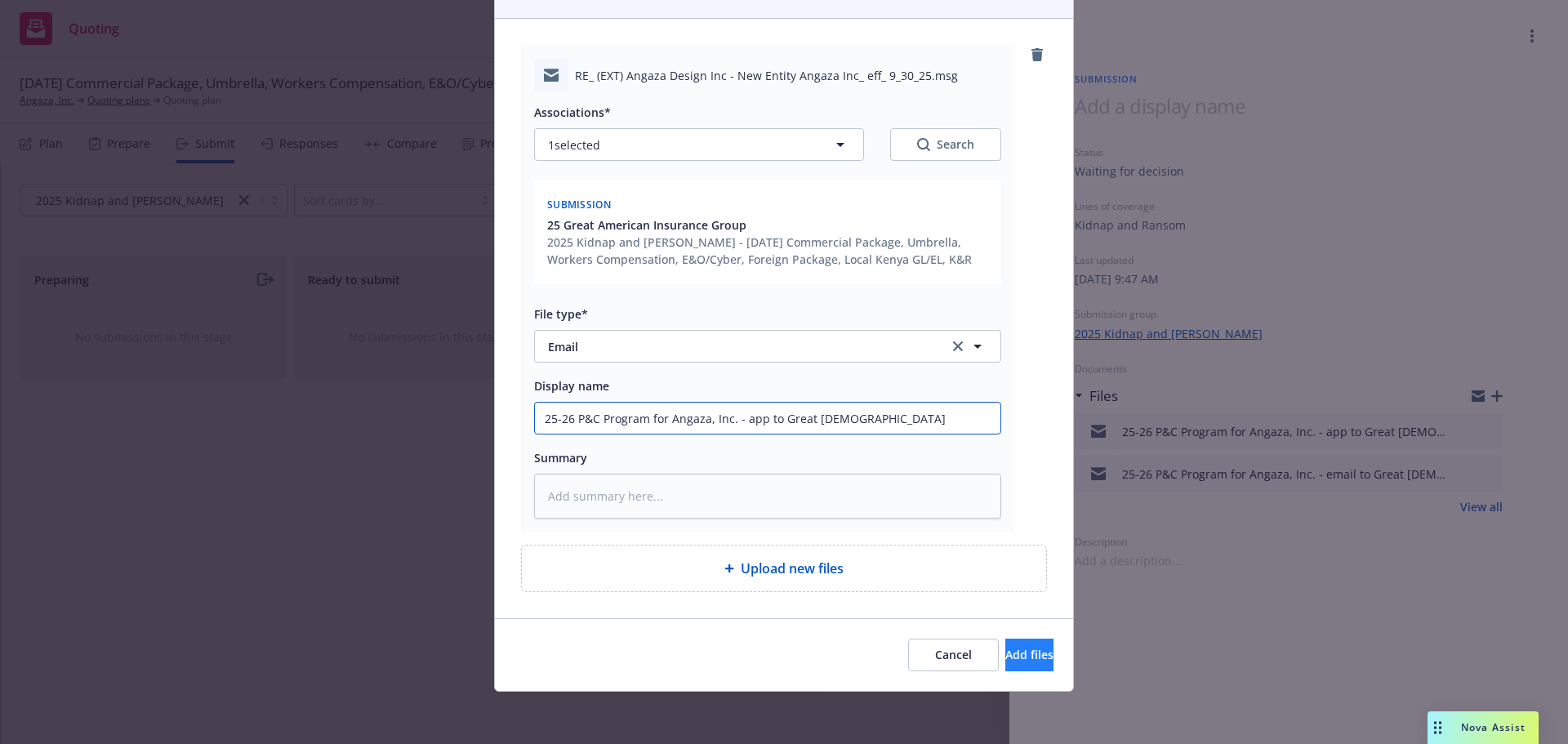
type input "25-26 P&C Program for Angaza, Inc. - app to Great American"
click at [1005, 648] on span "Add files" at bounding box center [1029, 654] width 48 height 16
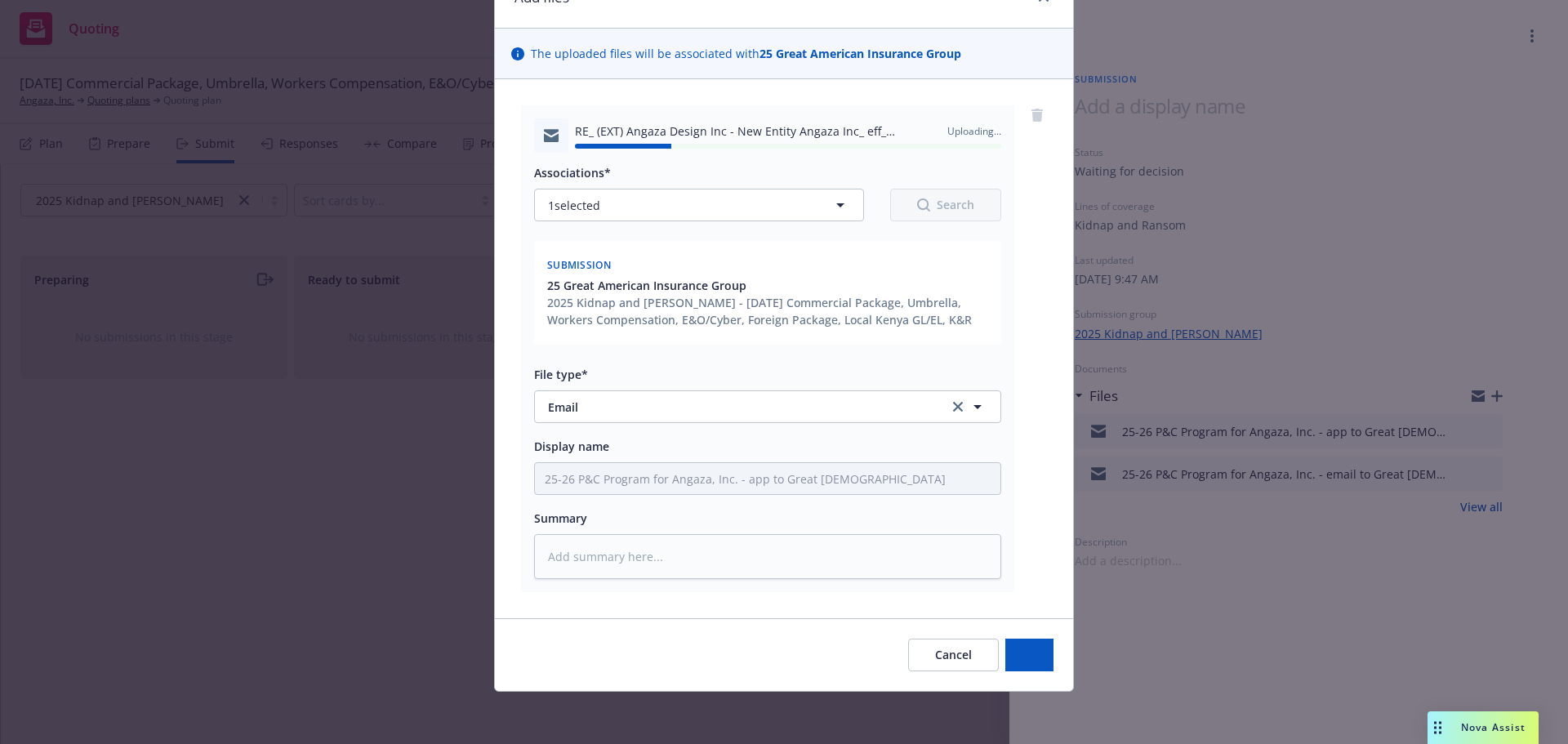
type textarea "x"
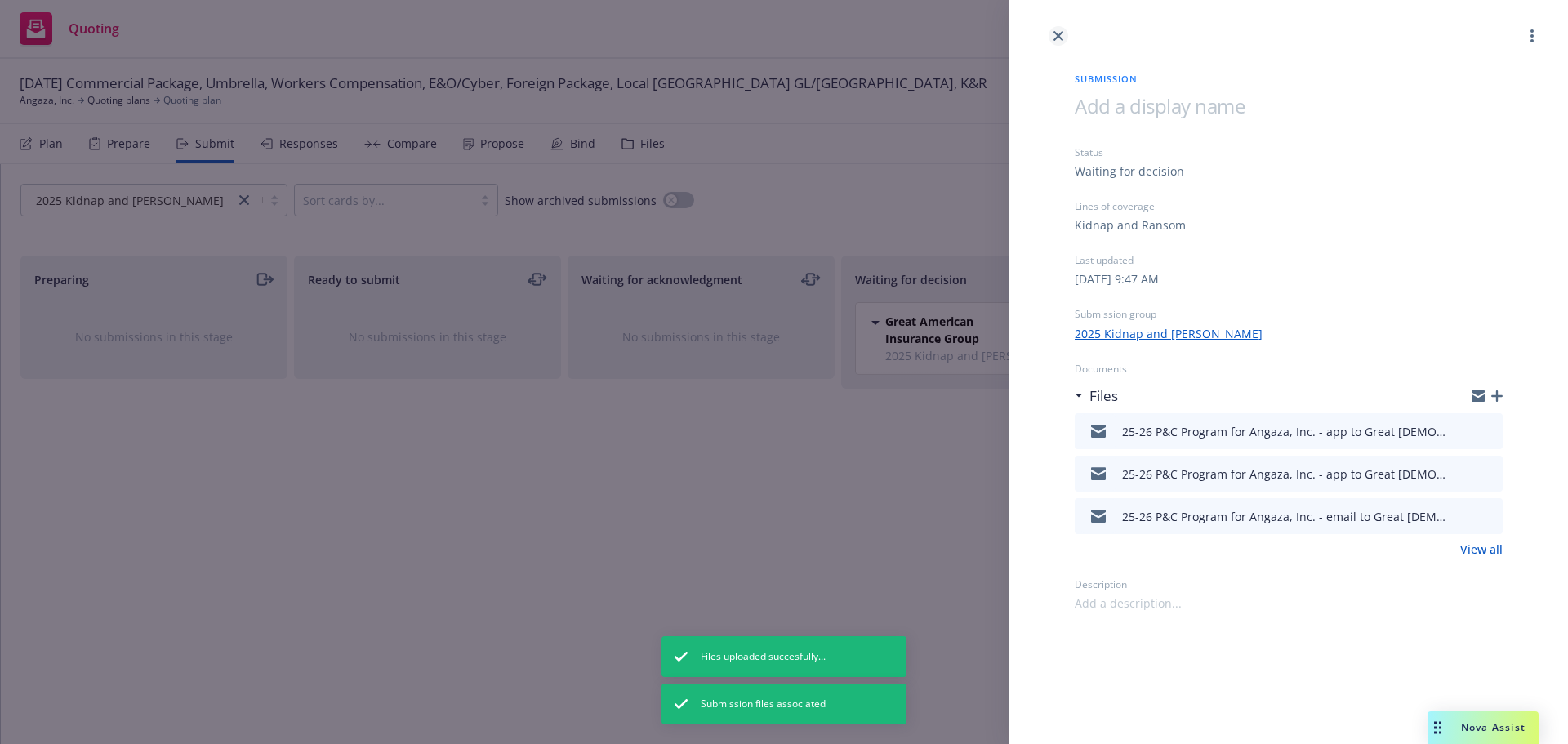
click at [1056, 38] on icon "close" at bounding box center [1058, 36] width 10 height 10
